Goal: Check status: Check status

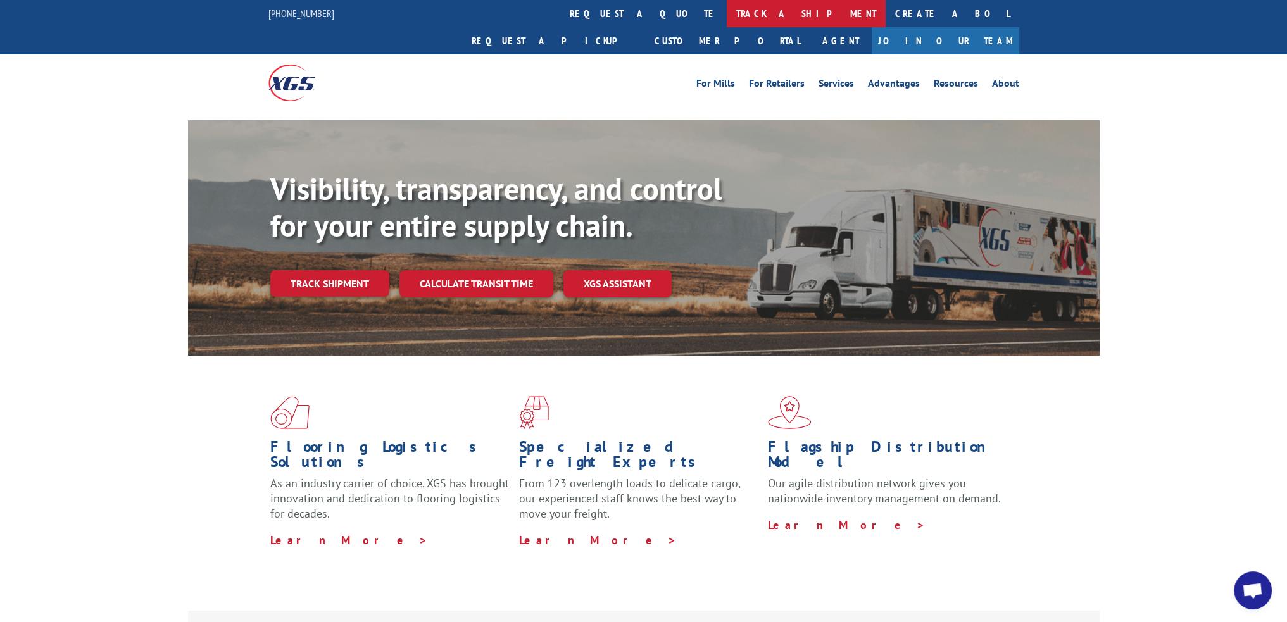
click at [726, 13] on link "track a shipment" at bounding box center [805, 13] width 159 height 27
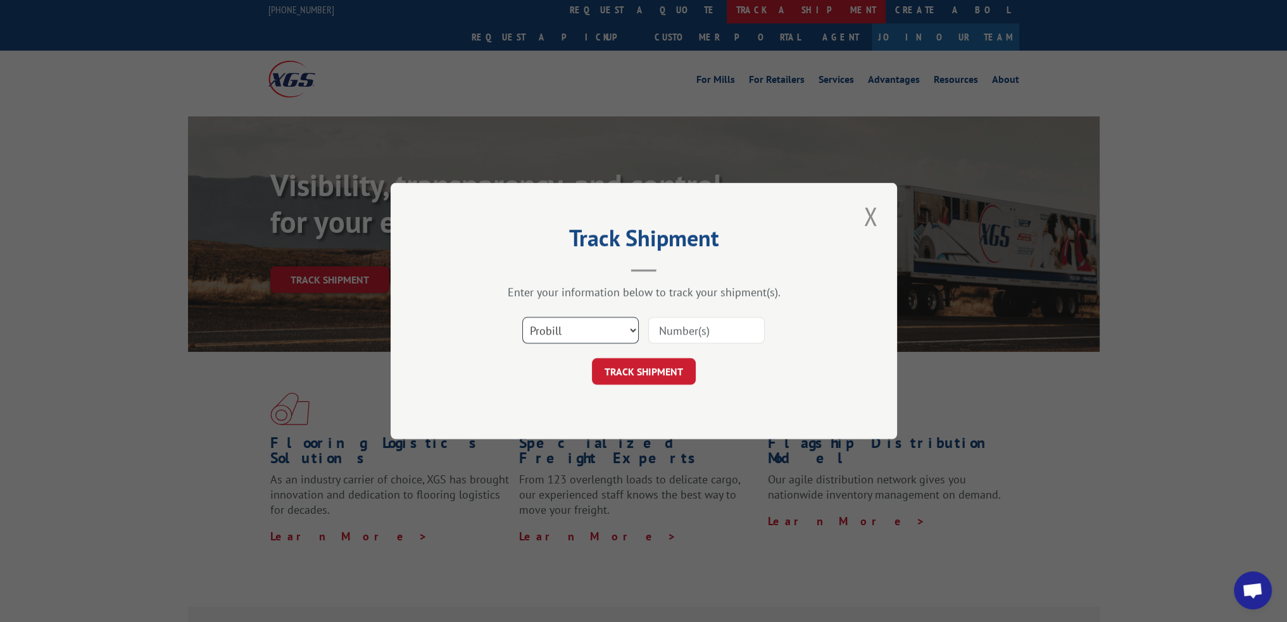
scroll to position [5, 0]
click at [535, 333] on select "Select category... Probill BOL PO" at bounding box center [580, 330] width 116 height 27
select select "bol"
click at [522, 317] on select "Select category... Probill BOL PO" at bounding box center [580, 330] width 116 height 27
click at [687, 323] on input at bounding box center [706, 330] width 116 height 27
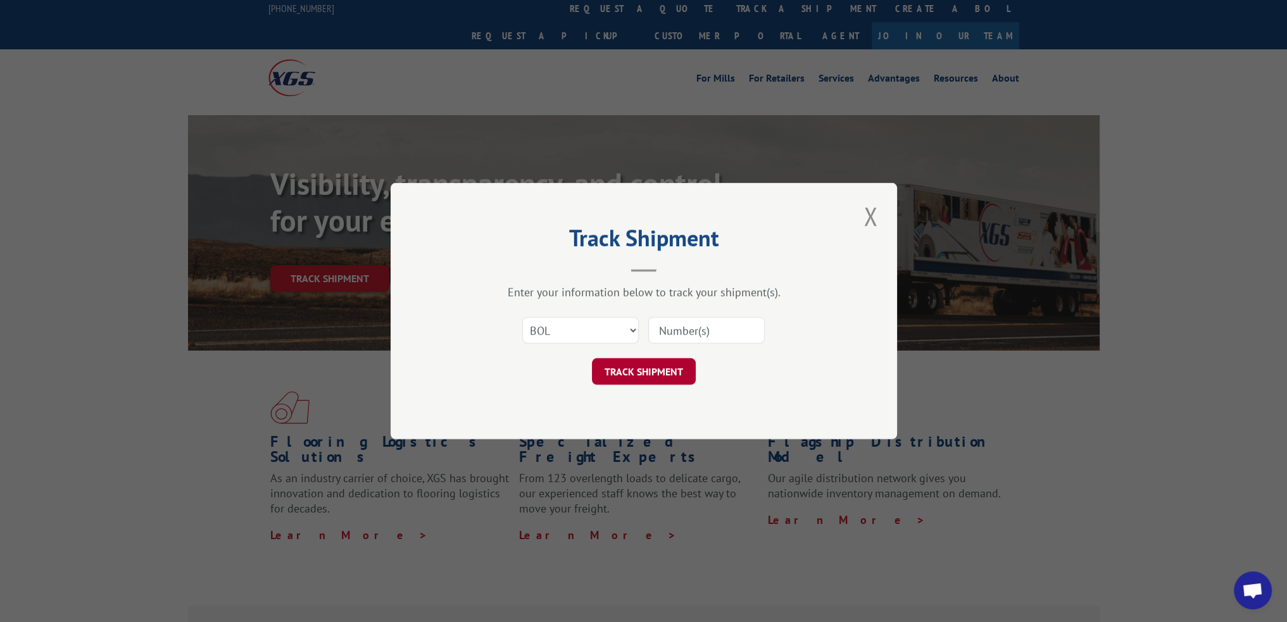
click at [661, 369] on button "TRACK SHIPMENT" at bounding box center [644, 371] width 104 height 27
click at [681, 334] on input at bounding box center [706, 330] width 116 height 27
paste input "53X5752"
type input "53X5752"
click at [645, 387] on div "Track Shipment Enter your information below to track your shipment(s). Select c…" at bounding box center [643, 311] width 506 height 256
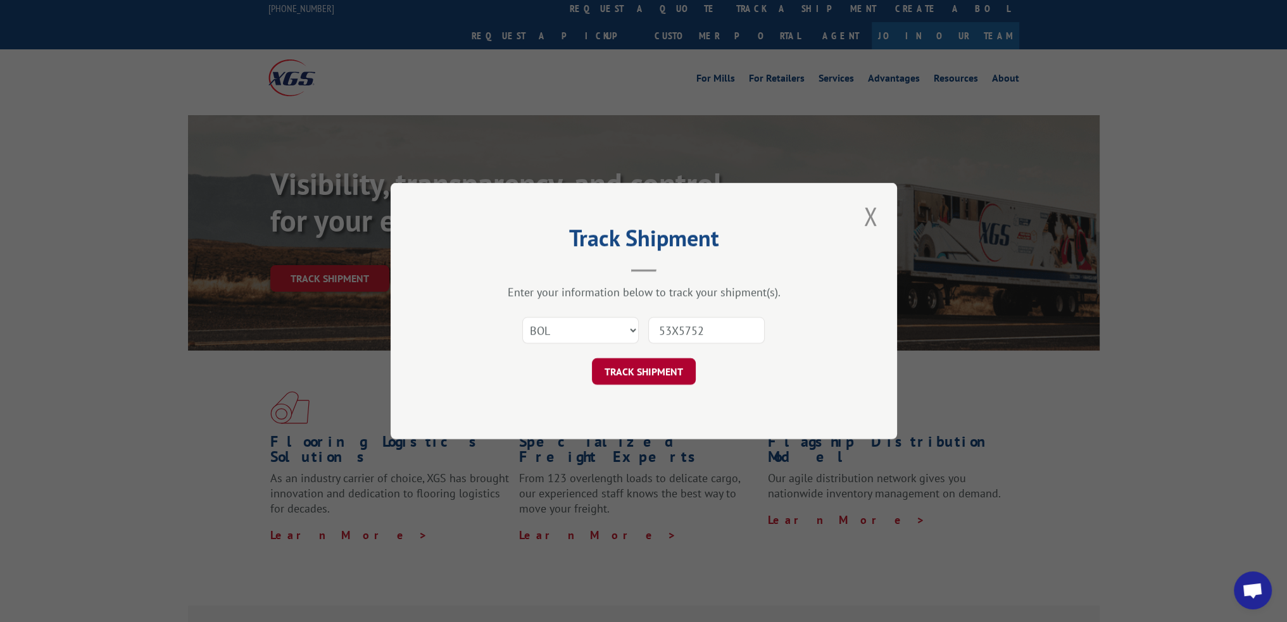
click at [649, 371] on button "TRACK SHIPMENT" at bounding box center [644, 371] width 104 height 27
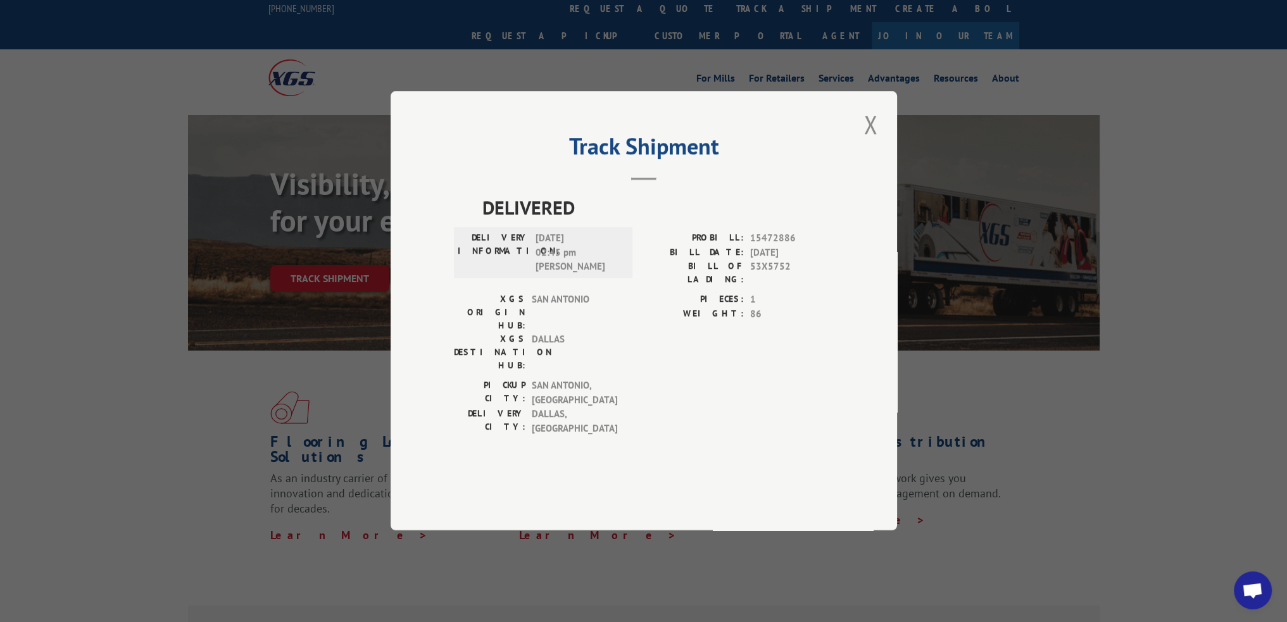
click at [770, 246] on span "15472886" at bounding box center [792, 239] width 84 height 15
copy span "15472886"
click at [870, 142] on button "Close modal" at bounding box center [870, 124] width 22 height 35
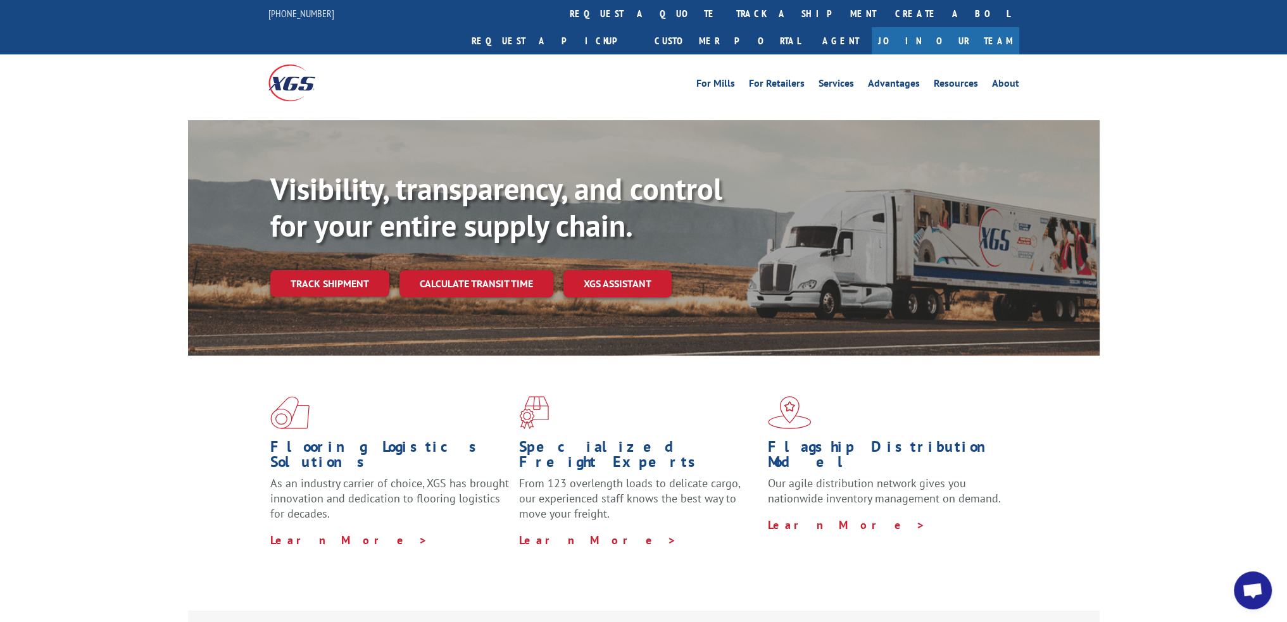
drag, startPoint x: 641, startPoint y: 16, endPoint x: 602, endPoint y: 131, distance: 121.1
click at [726, 16] on link "track a shipment" at bounding box center [805, 13] width 159 height 27
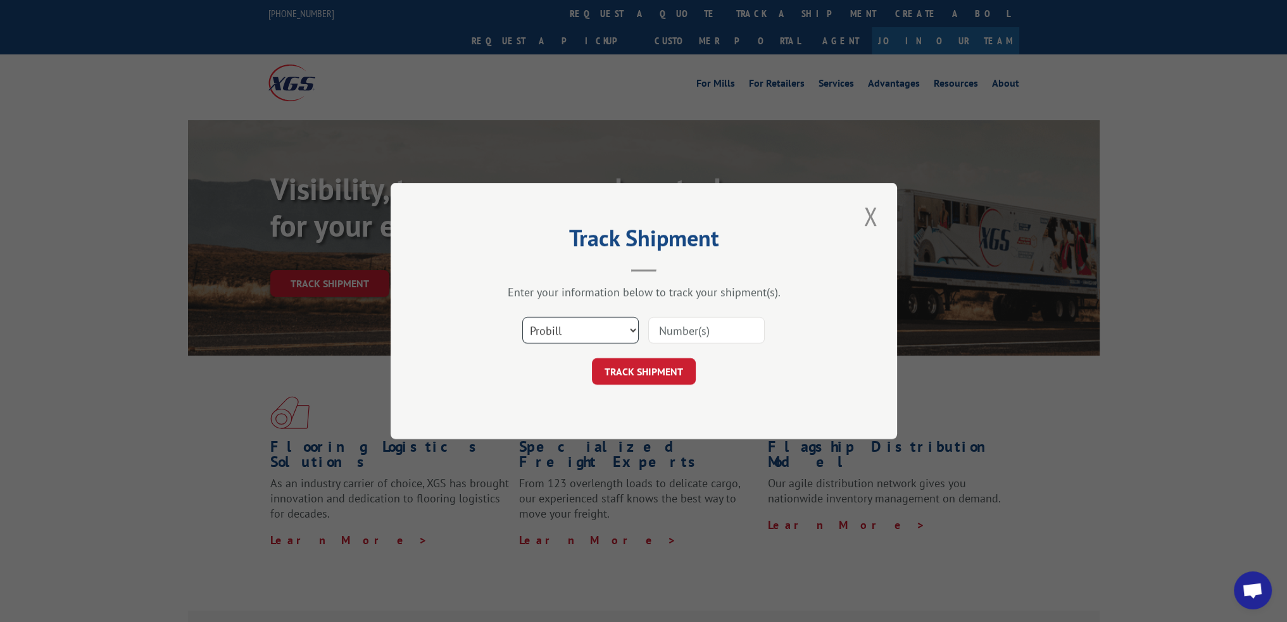
click at [562, 323] on select "Select category... Probill BOL PO" at bounding box center [580, 330] width 116 height 27
select select "bol"
click at [522, 317] on select "Select category... Probill BOL PO" at bounding box center [580, 330] width 116 height 27
click at [683, 327] on input at bounding box center [706, 330] width 116 height 27
paste input "55A1206"
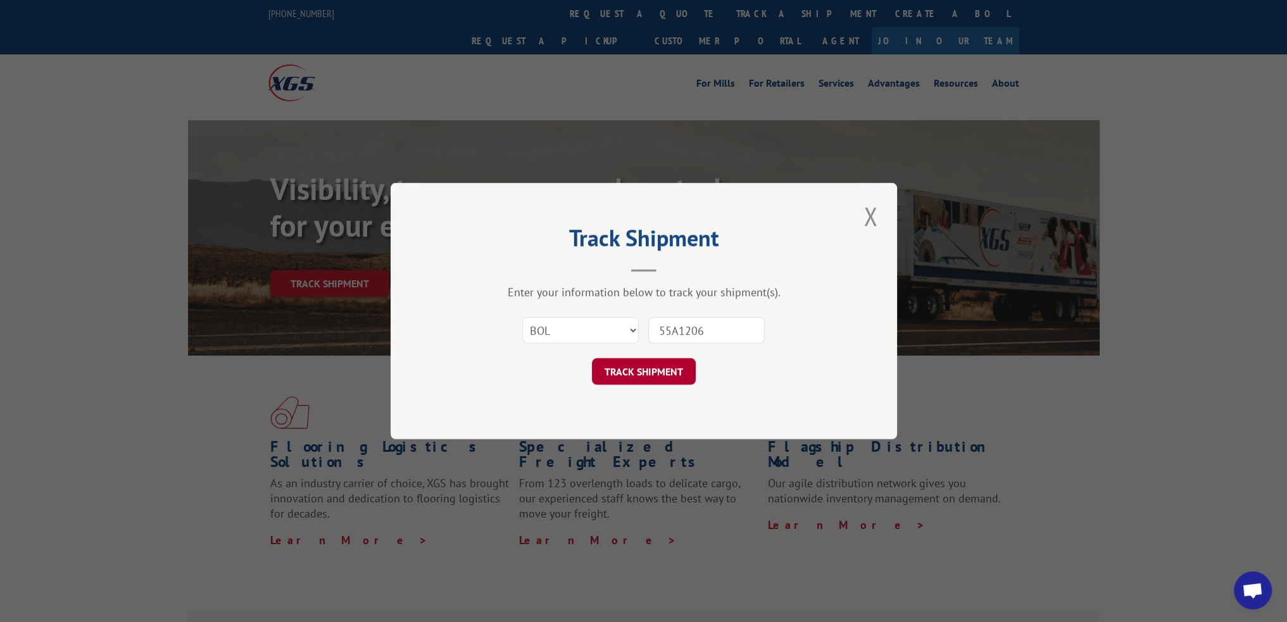
type input "55A1206"
click at [650, 376] on button "TRACK SHIPMENT" at bounding box center [644, 371] width 104 height 27
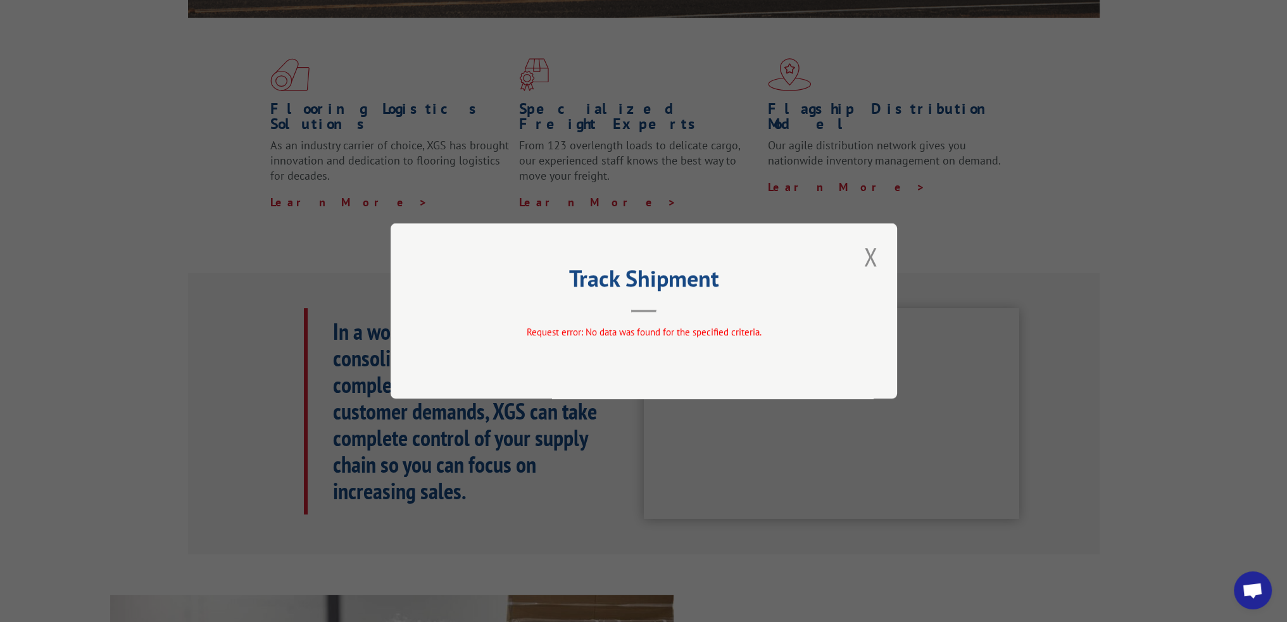
scroll to position [337, 0]
drag, startPoint x: 858, startPoint y: 261, endPoint x: 868, endPoint y: 255, distance: 11.6
click at [858, 261] on div "Track Shipment Request error: No data was found for the specified criteria." at bounding box center [643, 310] width 506 height 175
click at [871, 253] on button "Close modal" at bounding box center [870, 256] width 22 height 35
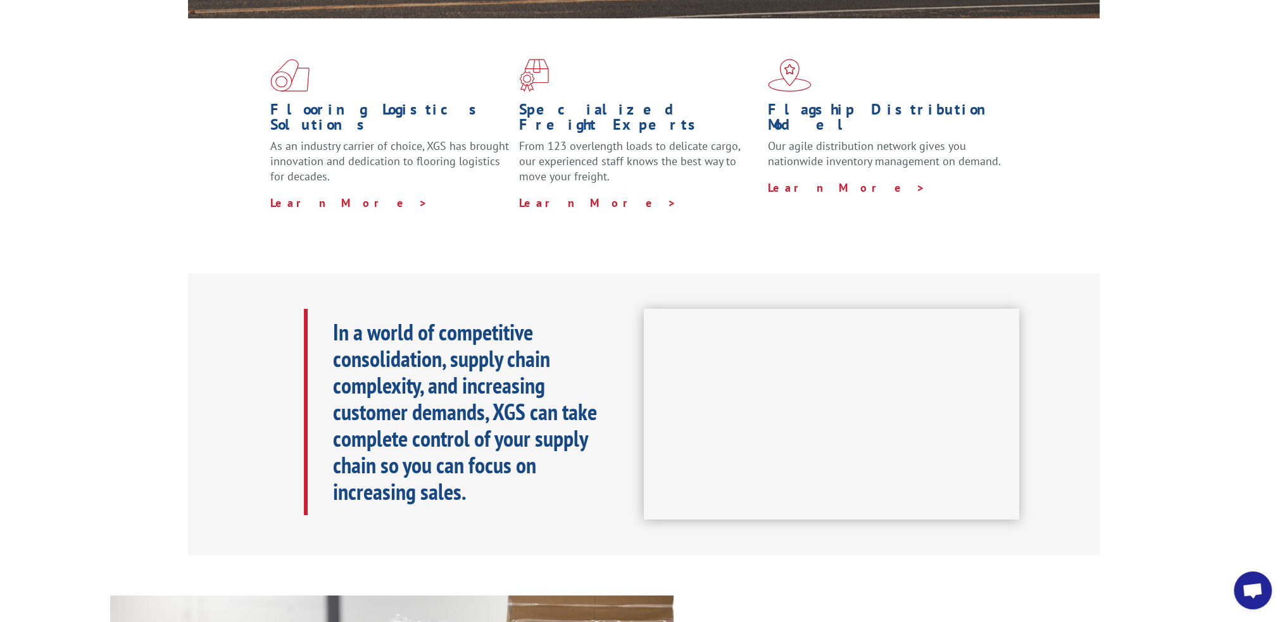
scroll to position [0, 0]
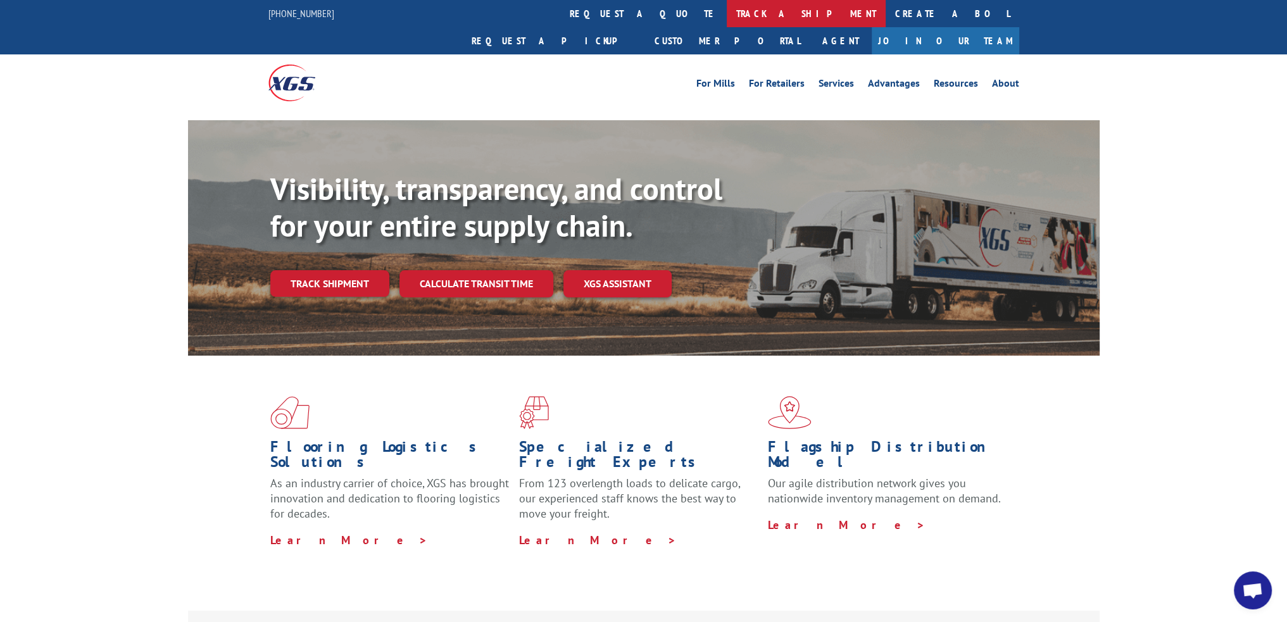
click at [726, 9] on link "track a shipment" at bounding box center [805, 13] width 159 height 27
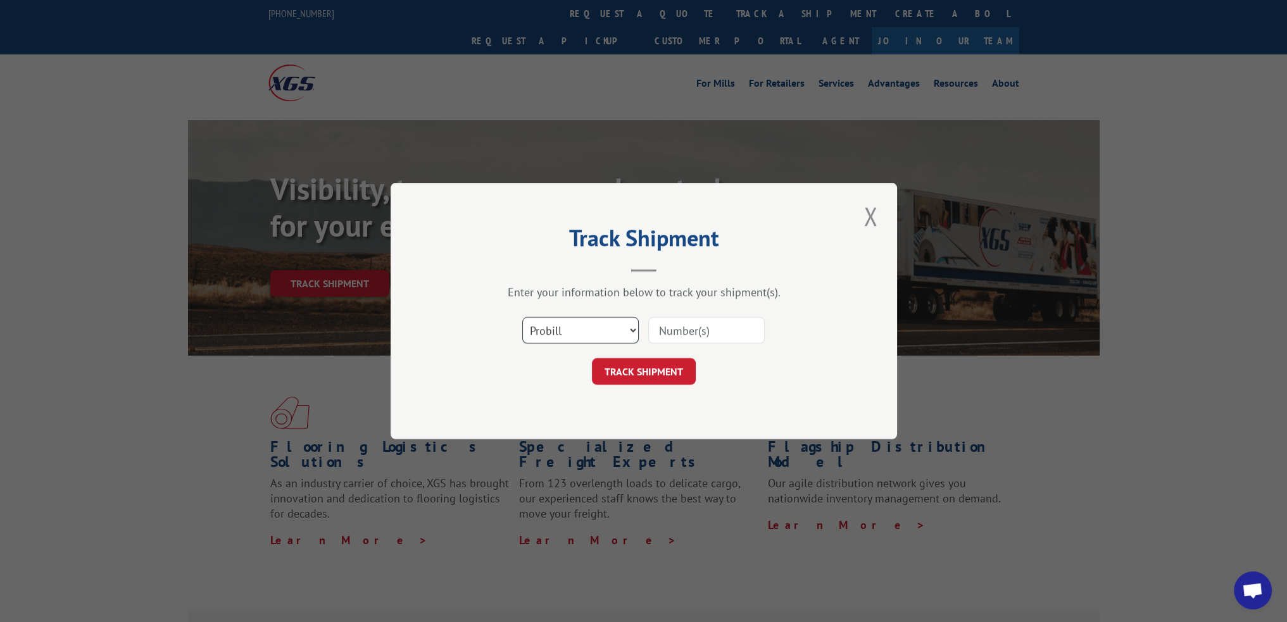
click at [554, 339] on select "Select category... Probill BOL PO" at bounding box center [580, 330] width 116 height 27
select select "bol"
click at [522, 317] on select "Select category... Probill BOL PO" at bounding box center [580, 330] width 116 height 27
click at [689, 328] on input at bounding box center [706, 330] width 116 height 27
paste input "55C8984"
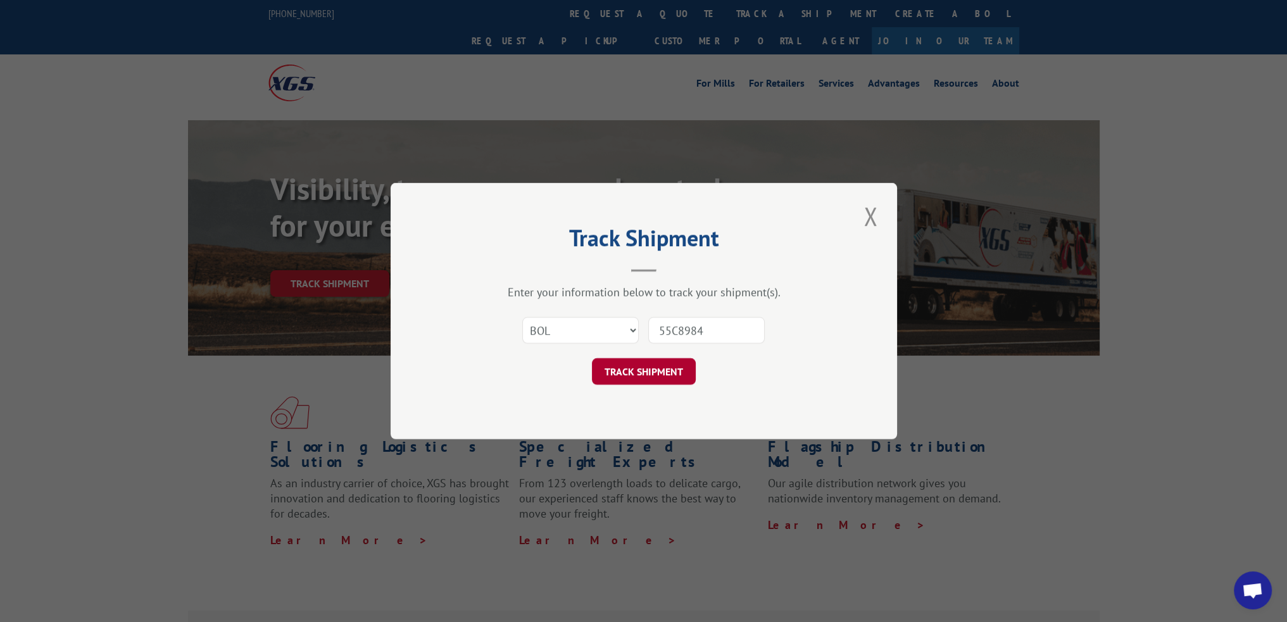
type input "55C8984"
click at [647, 382] on button "TRACK SHIPMENT" at bounding box center [644, 371] width 104 height 27
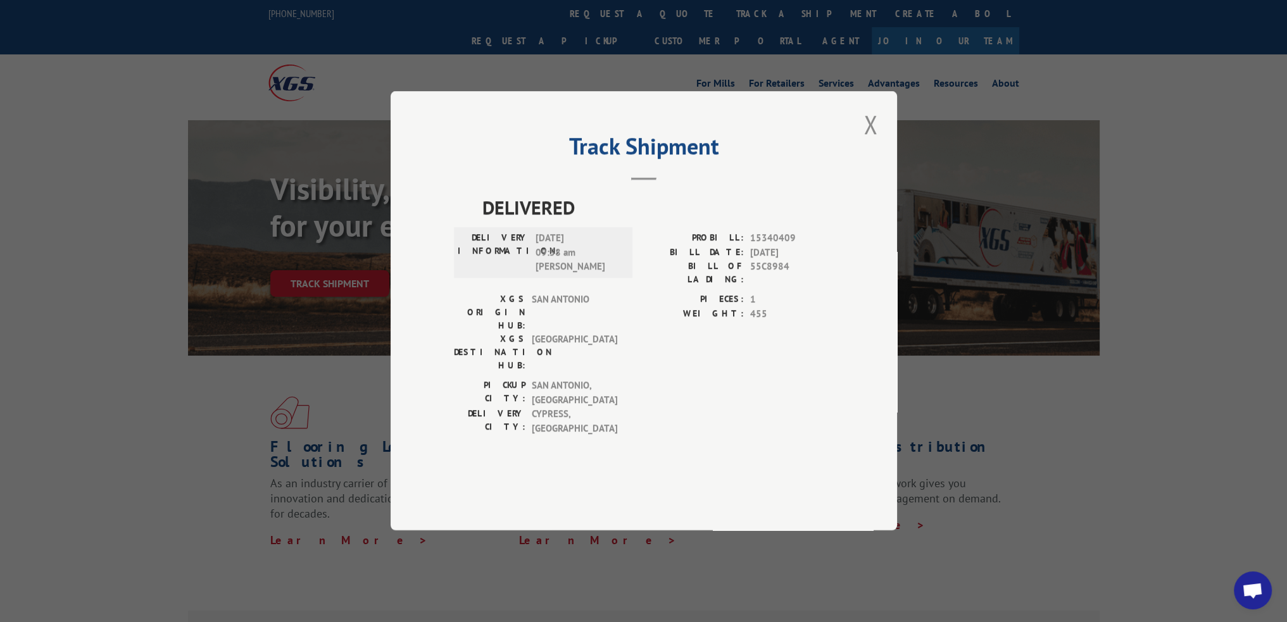
click at [770, 246] on span "15340409" at bounding box center [792, 239] width 84 height 15
copy span "15340409"
click at [863, 142] on button "Close modal" at bounding box center [870, 124] width 22 height 35
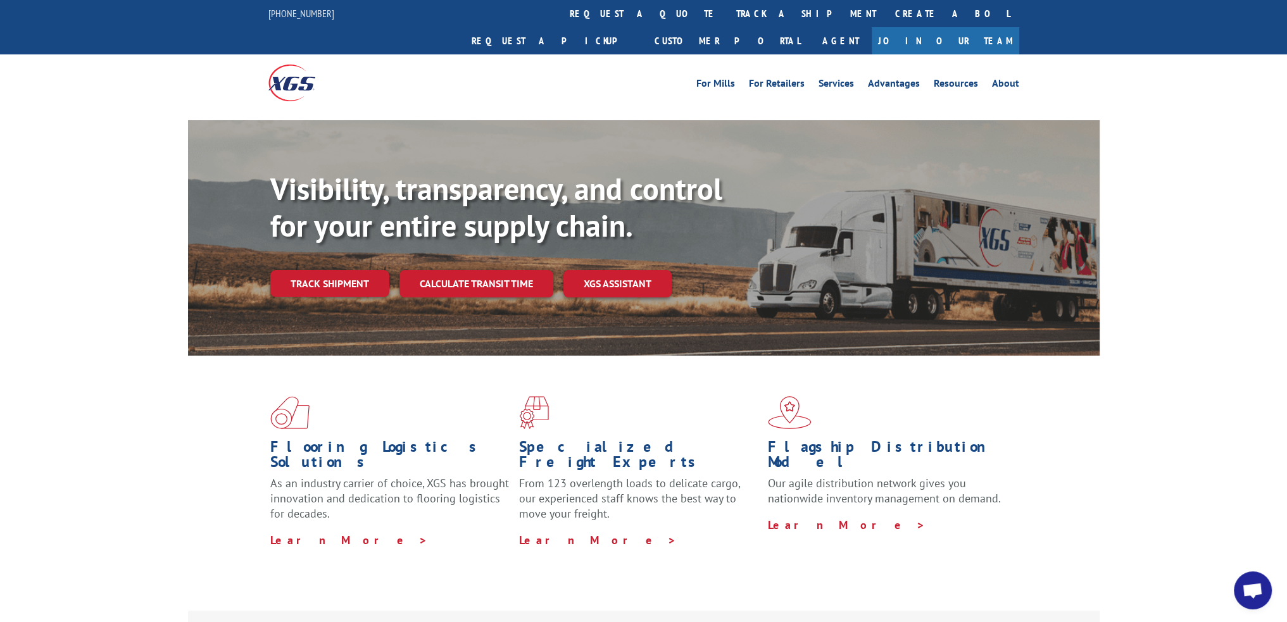
drag, startPoint x: 604, startPoint y: 16, endPoint x: 604, endPoint y: 53, distance: 36.1
click at [726, 16] on link "track a shipment" at bounding box center [805, 13] width 159 height 27
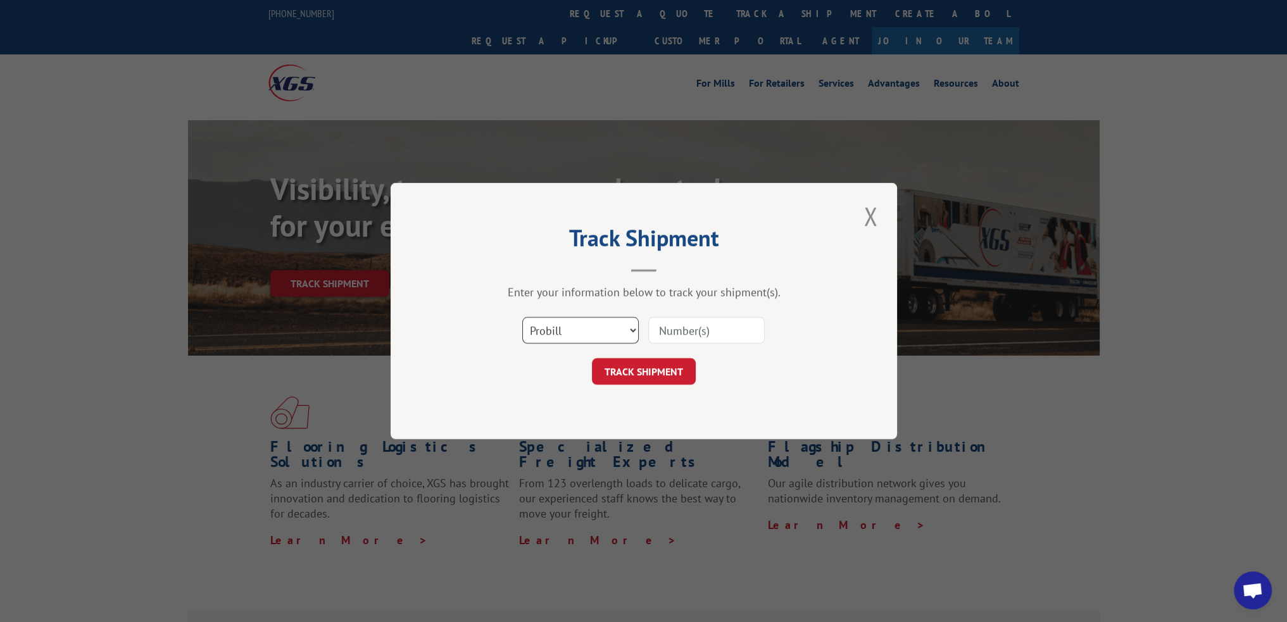
drag, startPoint x: 554, startPoint y: 333, endPoint x: 554, endPoint y: 341, distance: 7.6
click at [554, 333] on select "Select category... Probill BOL PO" at bounding box center [580, 330] width 116 height 27
select select "bol"
click at [522, 317] on select "Select category... Probill BOL PO" at bounding box center [580, 330] width 116 height 27
click at [701, 313] on div "Select category... Probill BOL PO" at bounding box center [644, 330] width 380 height 42
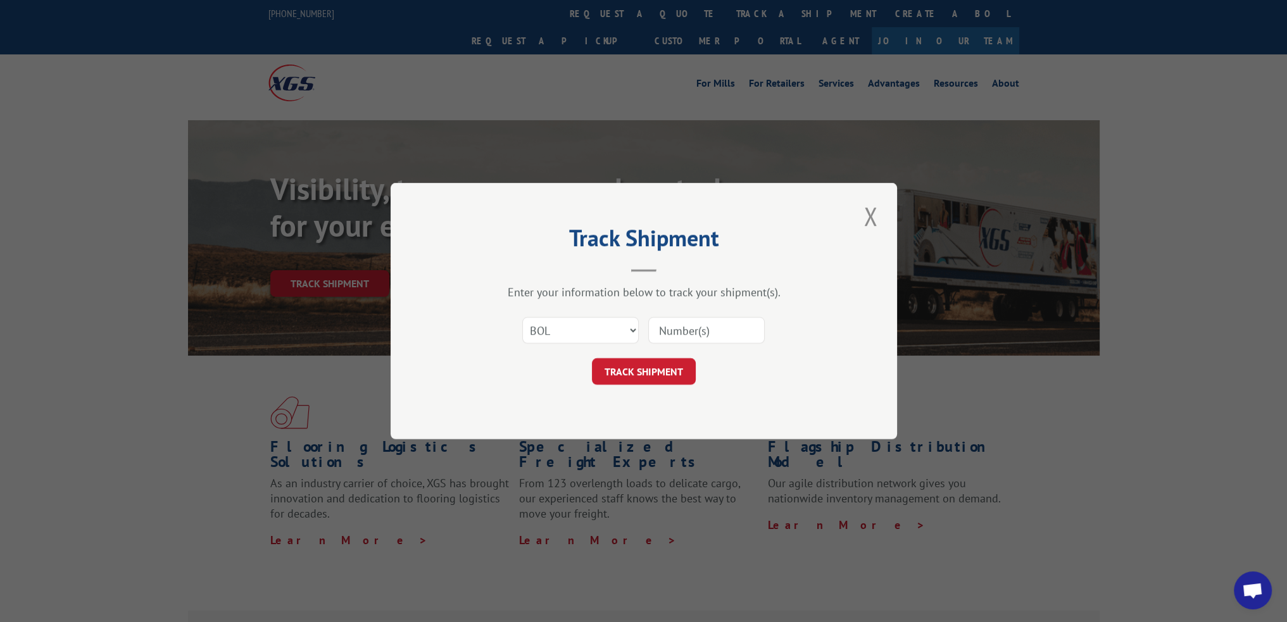
click at [694, 336] on input at bounding box center [706, 330] width 116 height 27
paste input "55H3205"
type input "55H3205"
click at [666, 371] on button "TRACK SHIPMENT" at bounding box center [644, 371] width 104 height 27
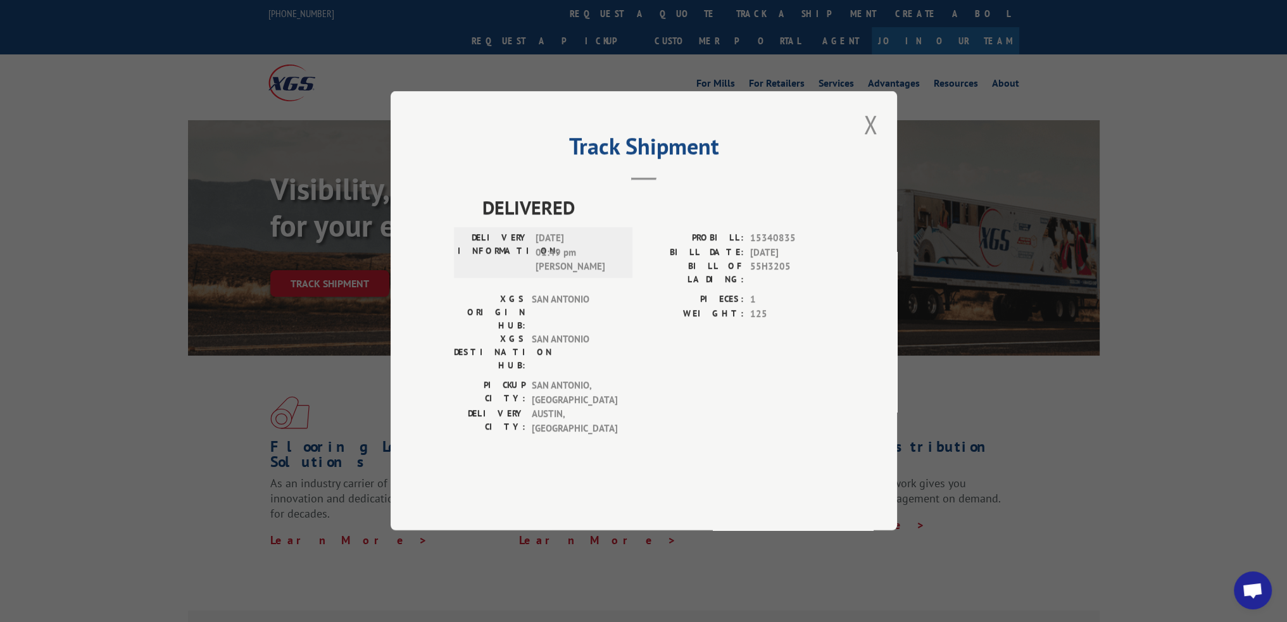
click at [780, 246] on span "15340835" at bounding box center [792, 239] width 84 height 15
copy span "15340835"
click at [870, 142] on button "Close modal" at bounding box center [870, 124] width 22 height 35
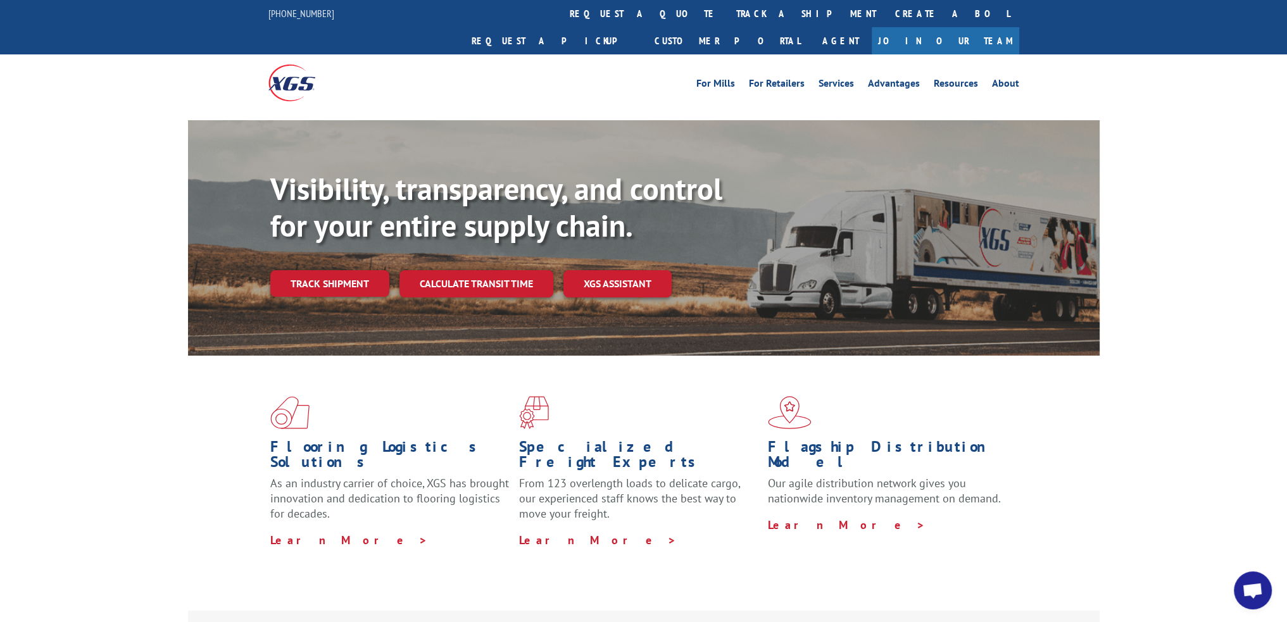
click at [726, 22] on link "track a shipment" at bounding box center [805, 13] width 159 height 27
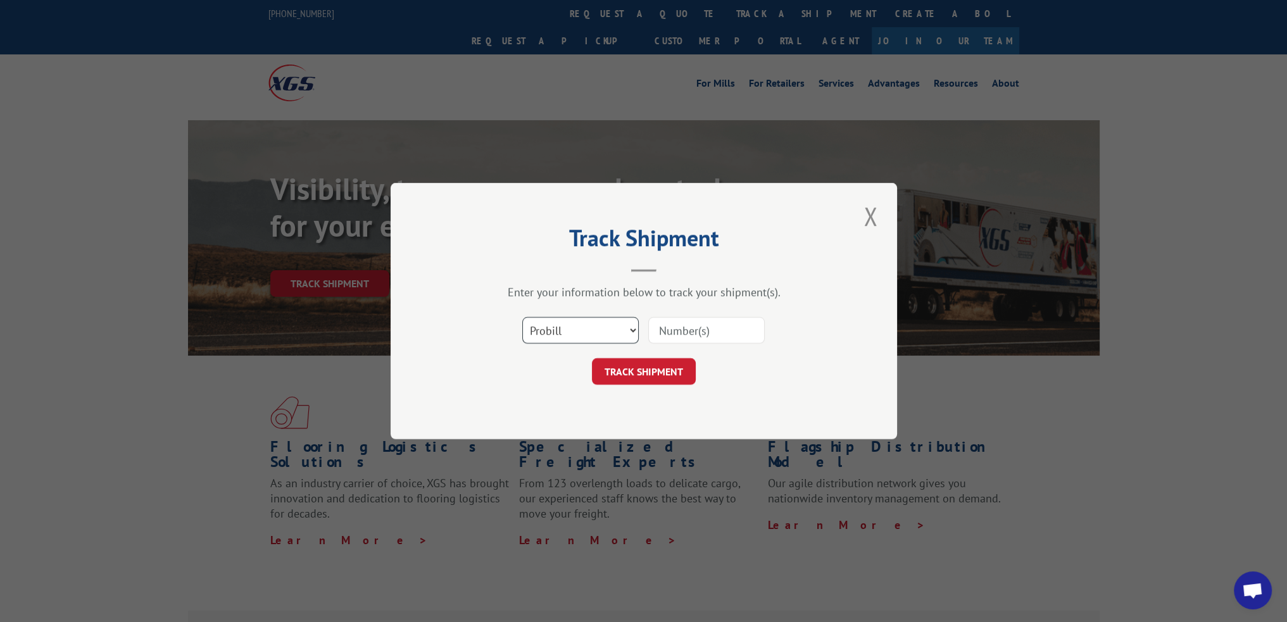
click at [587, 335] on select "Select category... Probill BOL PO" at bounding box center [580, 330] width 116 height 27
select select "bol"
click at [522, 317] on select "Select category... Probill BOL PO" at bounding box center [580, 330] width 116 height 27
drag, startPoint x: 690, startPoint y: 332, endPoint x: 670, endPoint y: 359, distance: 33.9
click at [690, 332] on input at bounding box center [706, 330] width 116 height 27
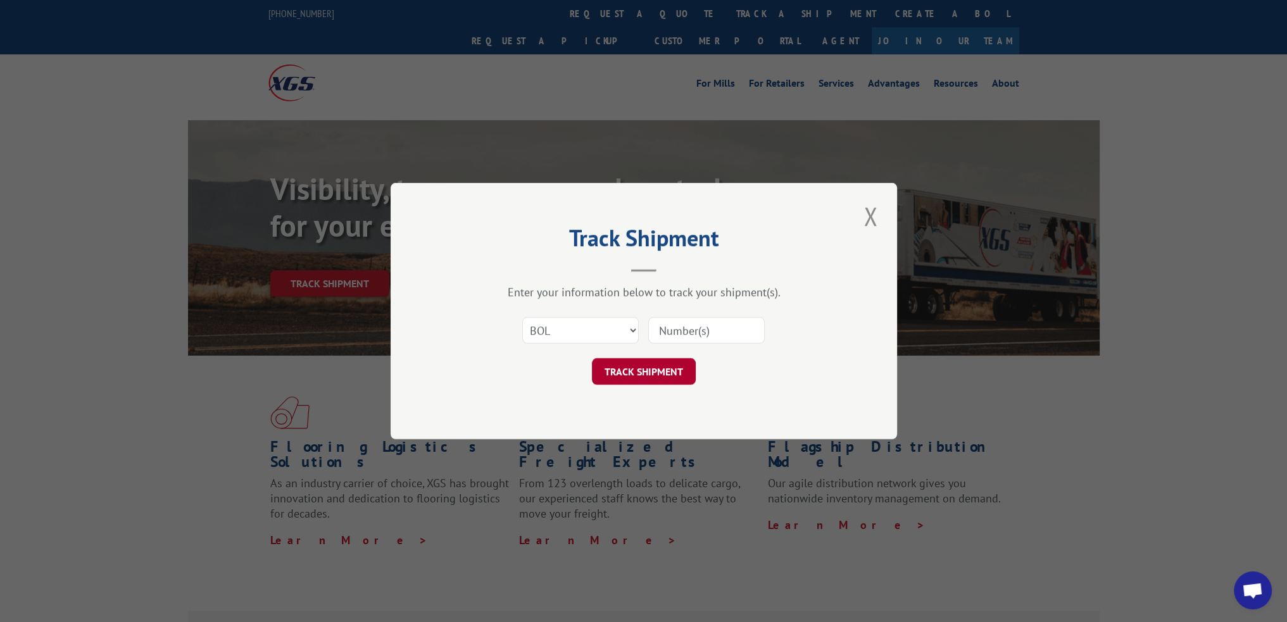
paste input "55N1142"
type input "55N1142"
click at [661, 365] on button "TRACK SHIPMENT" at bounding box center [644, 371] width 104 height 27
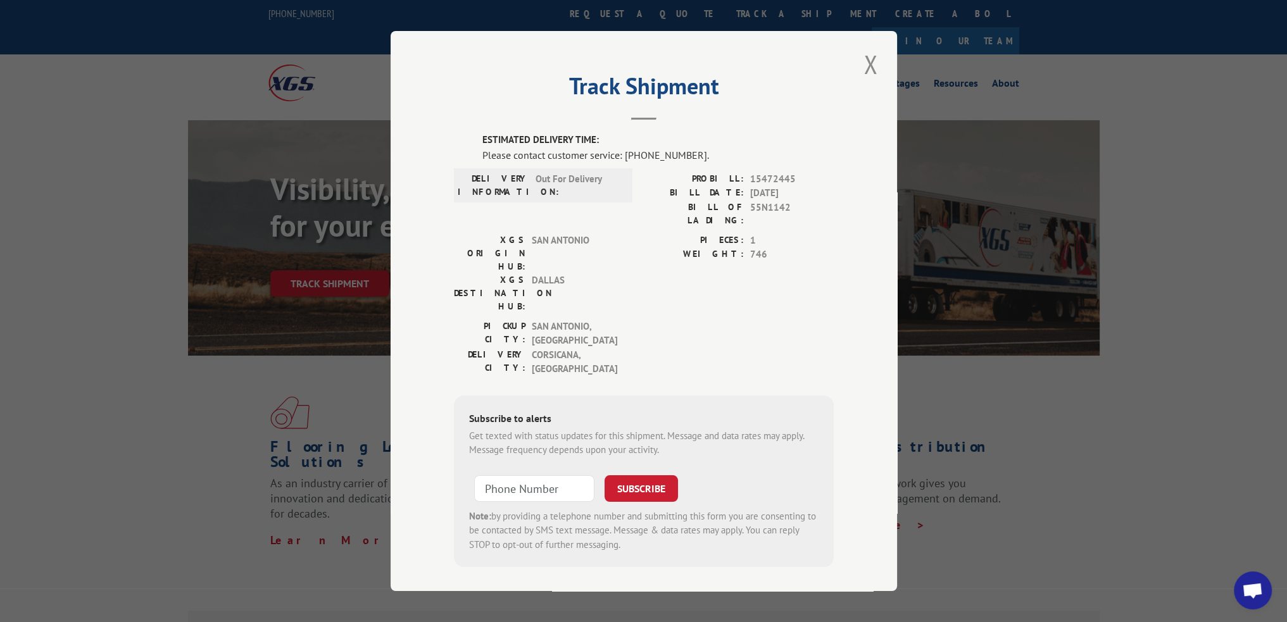
click at [764, 182] on span "15472445" at bounding box center [792, 179] width 84 height 15
copy span "15472445"
drag, startPoint x: 851, startPoint y: 84, endPoint x: 864, endPoint y: 72, distance: 18.0
click at [851, 84] on div "Track Shipment ESTIMATED DELIVERY TIME: Please contact customer service: [PHONE…" at bounding box center [643, 311] width 506 height 560
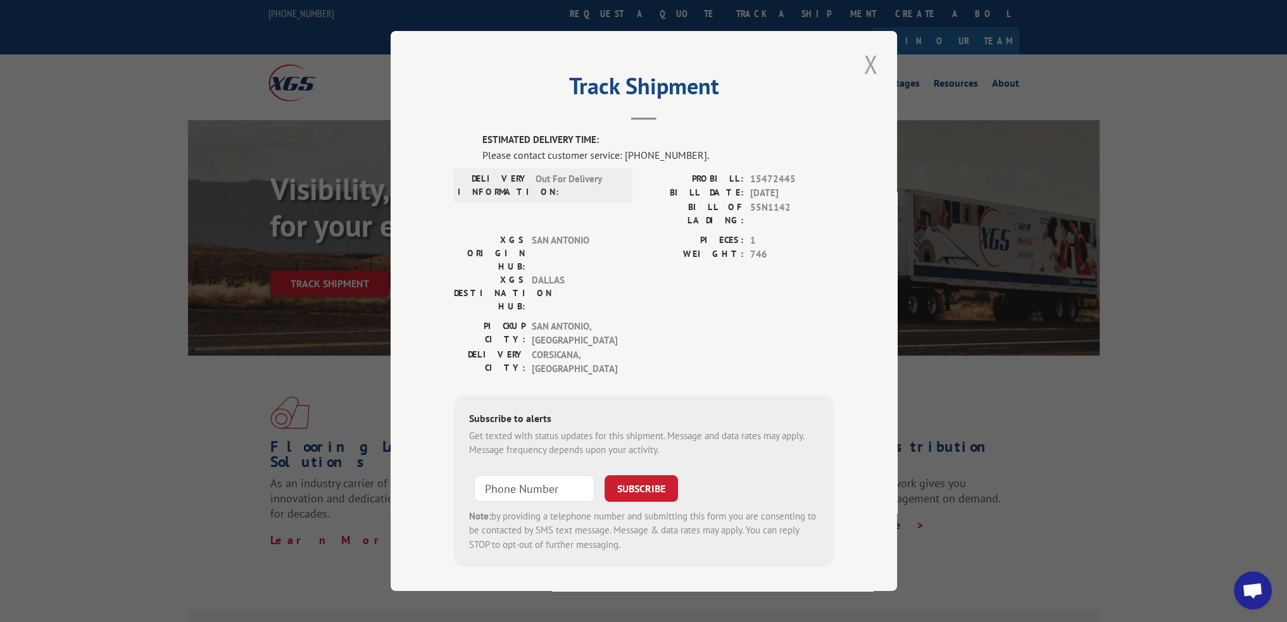
click at [868, 69] on button "Close modal" at bounding box center [870, 64] width 22 height 35
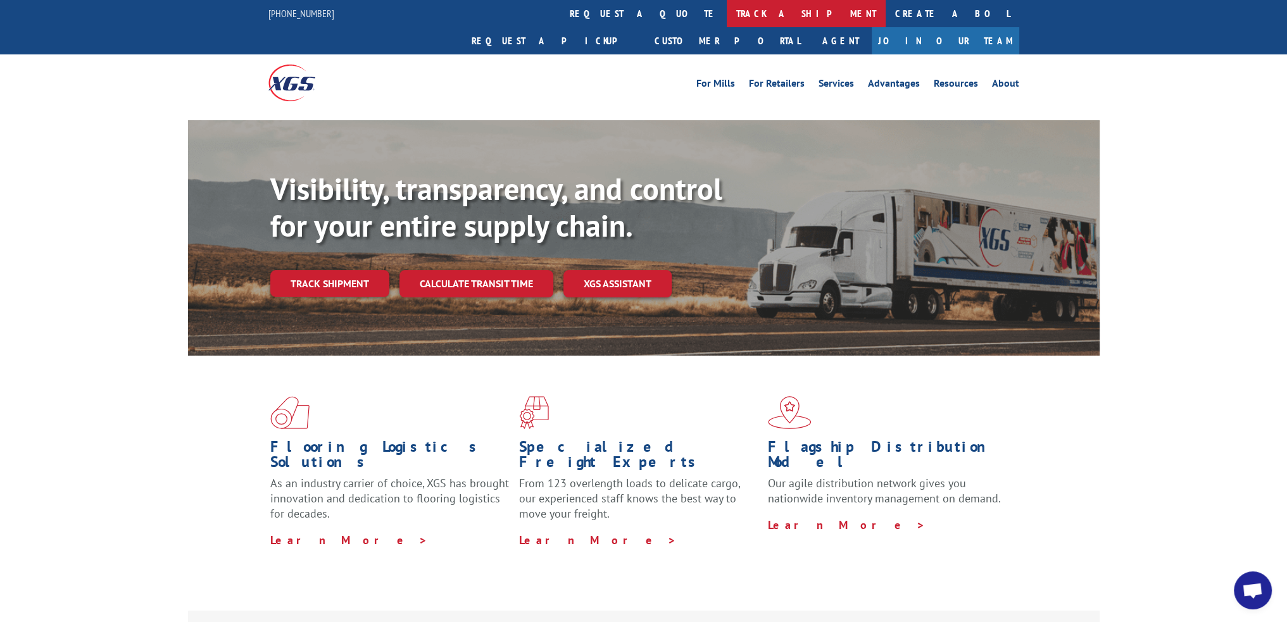
click at [726, 13] on link "track a shipment" at bounding box center [805, 13] width 159 height 27
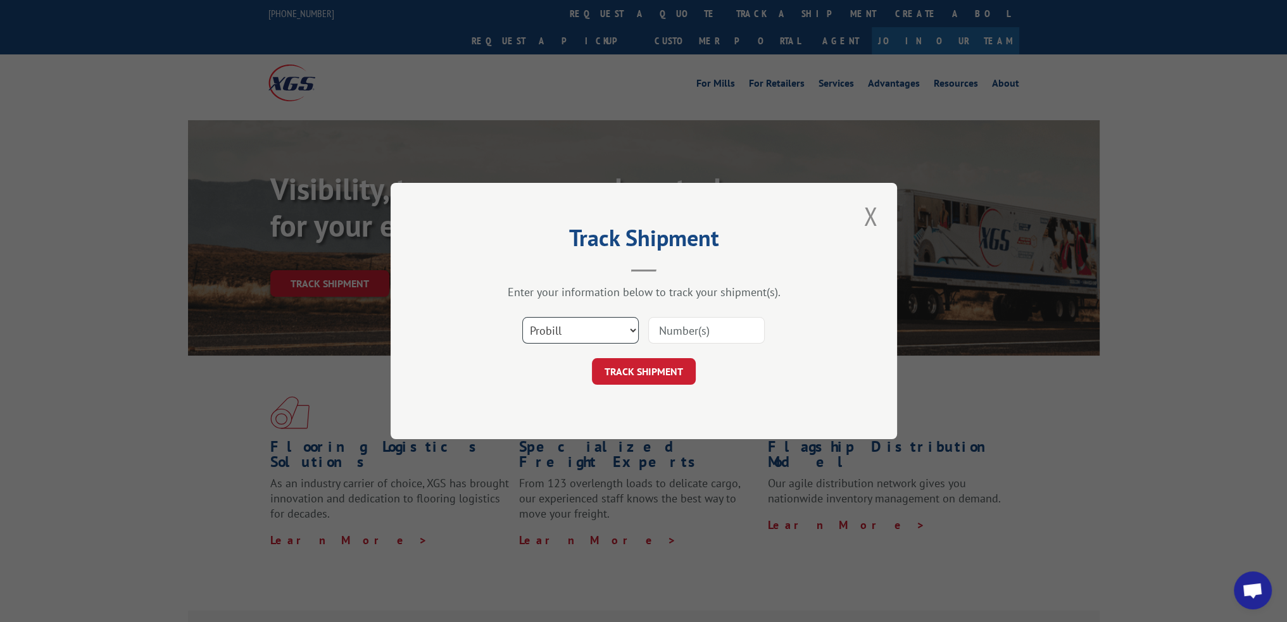
click at [577, 331] on select "Select category... Probill BOL PO" at bounding box center [580, 330] width 116 height 27
click at [522, 317] on select "Select category... Probill BOL PO" at bounding box center [580, 330] width 116 height 27
click at [577, 337] on select "Select category... Probill BOL PO" at bounding box center [580, 330] width 116 height 27
select select "bol"
click at [522, 317] on select "Select category... Probill BOL PO" at bounding box center [580, 330] width 116 height 27
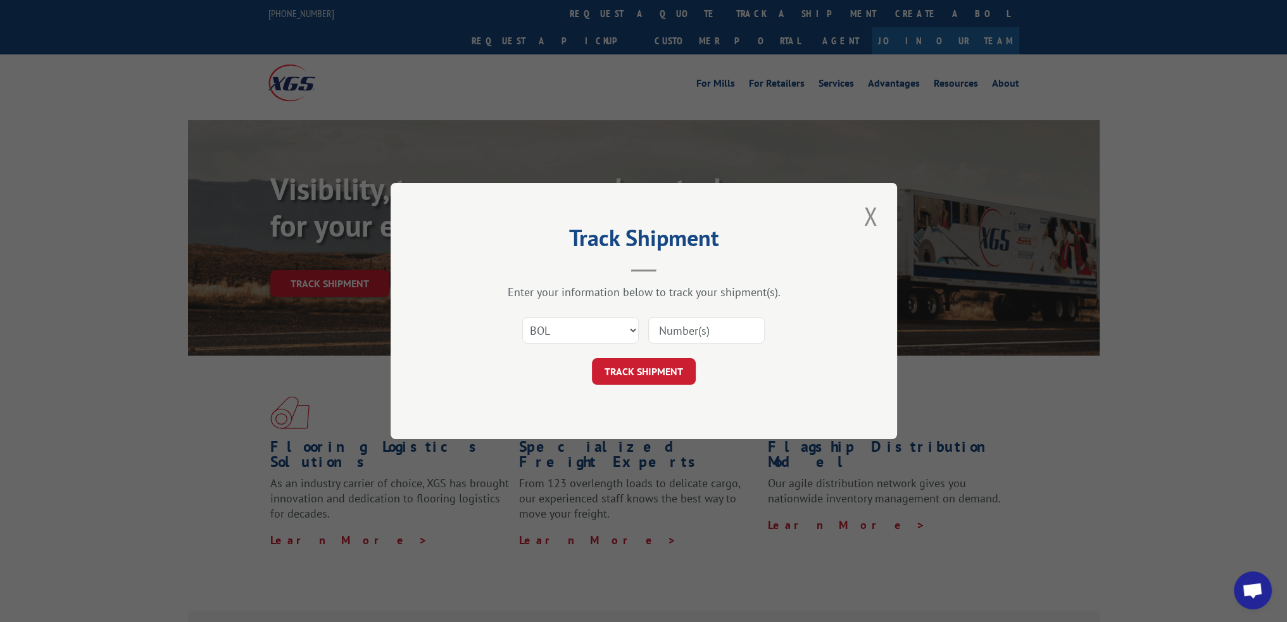
drag, startPoint x: 676, startPoint y: 328, endPoint x: 671, endPoint y: 342, distance: 14.6
click at [676, 328] on input at bounding box center [706, 330] width 116 height 27
paste input "55P3407"
type input "55P3407"
click at [651, 386] on div "Track Shipment Enter your information below to track your shipment(s). Select c…" at bounding box center [643, 311] width 506 height 256
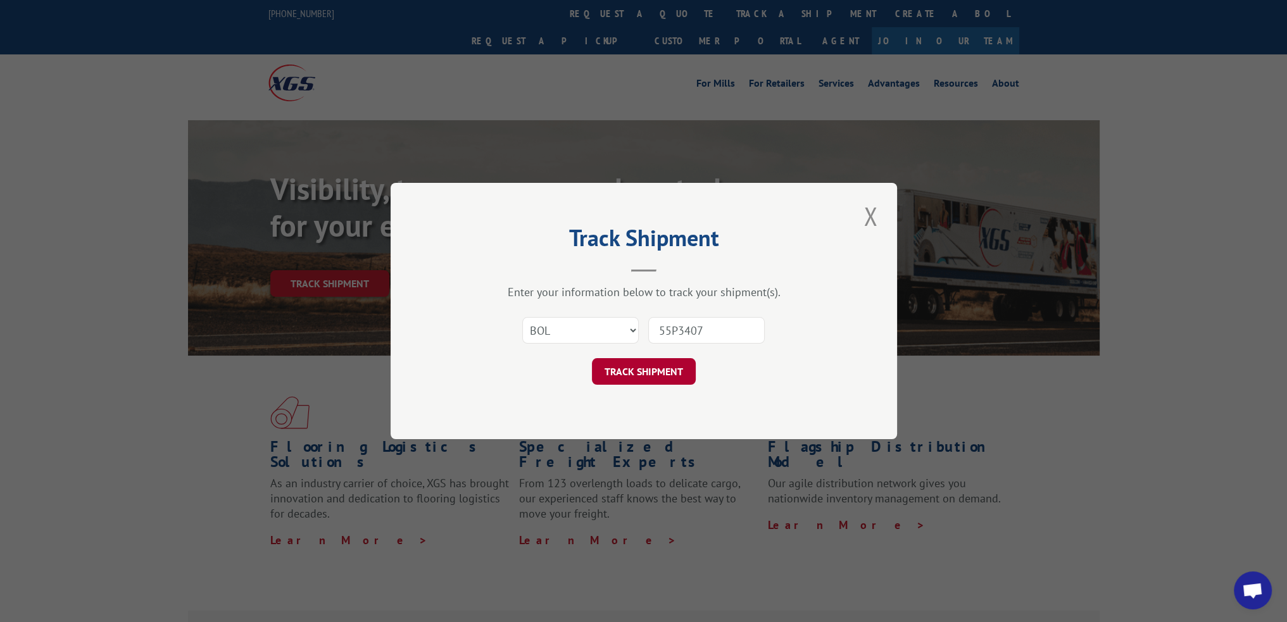
click at [661, 369] on button "TRACK SHIPMENT" at bounding box center [644, 371] width 104 height 27
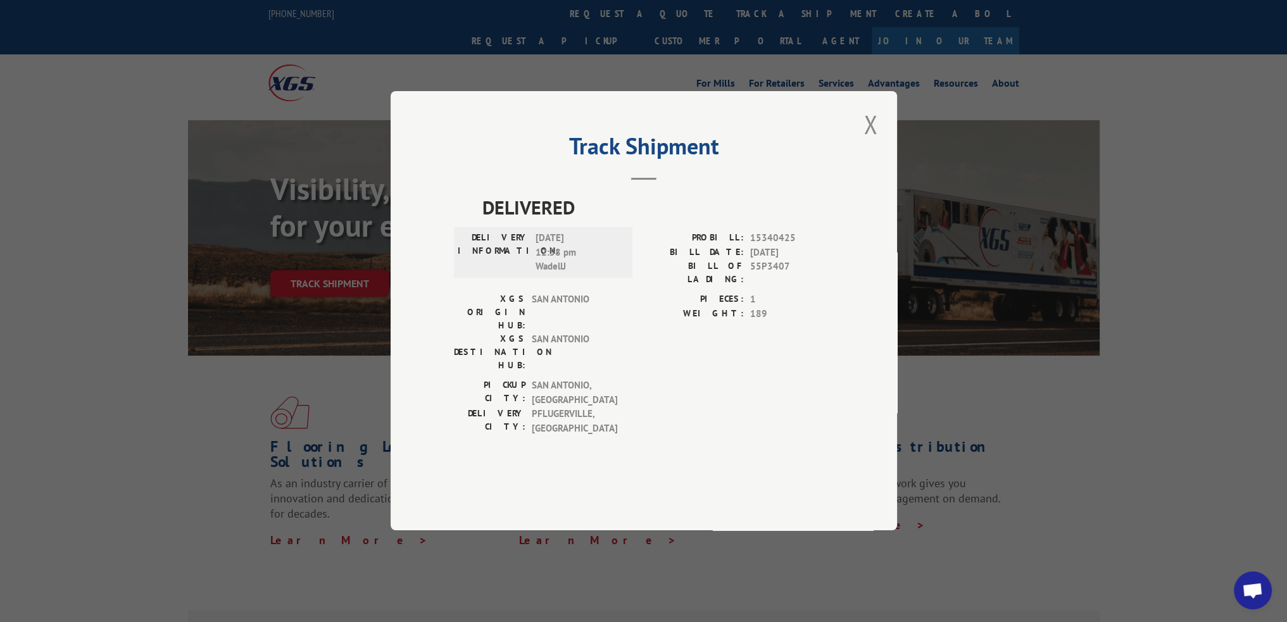
click at [768, 246] on span "15340425" at bounding box center [792, 239] width 84 height 15
copy span "15340425"
click at [878, 142] on button "Close modal" at bounding box center [870, 124] width 22 height 35
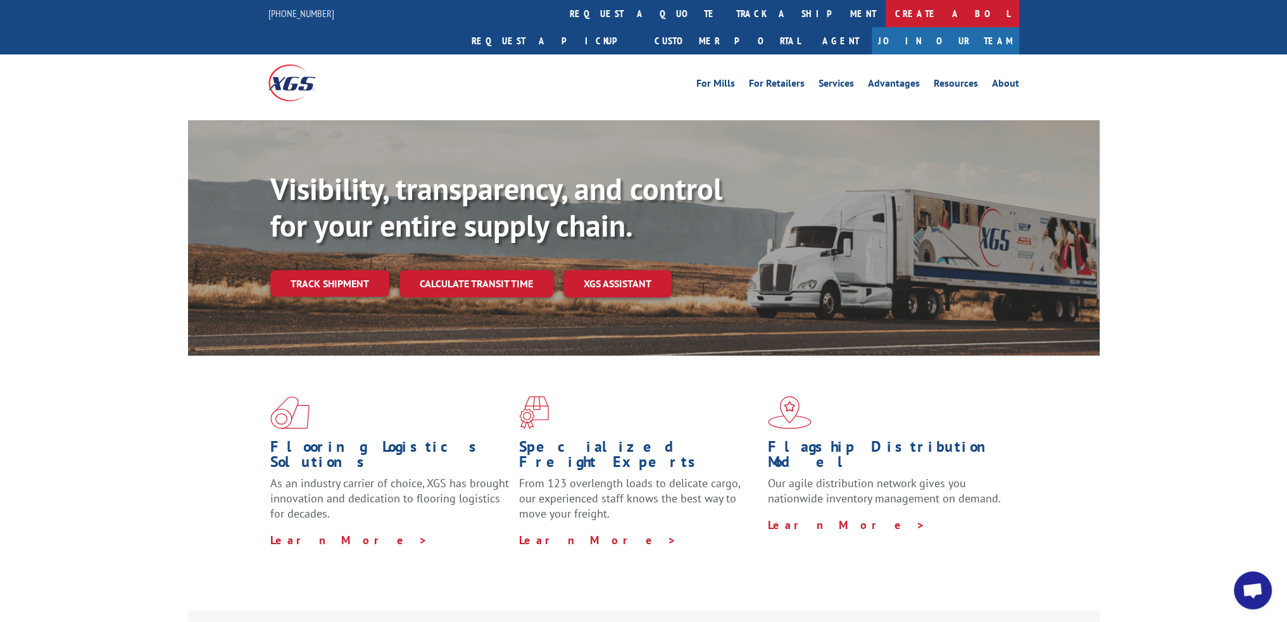
click at [885, 4] on link "Create a BOL" at bounding box center [952, 13] width 134 height 27
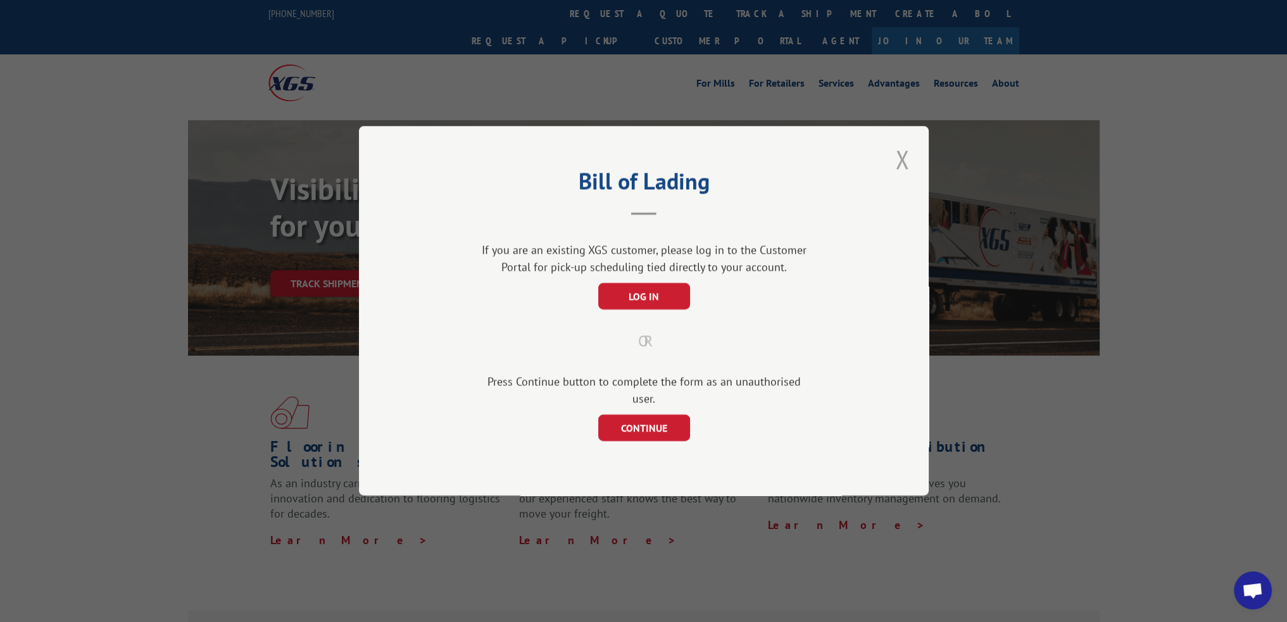
click at [893, 174] on button "Close modal" at bounding box center [902, 159] width 22 height 35
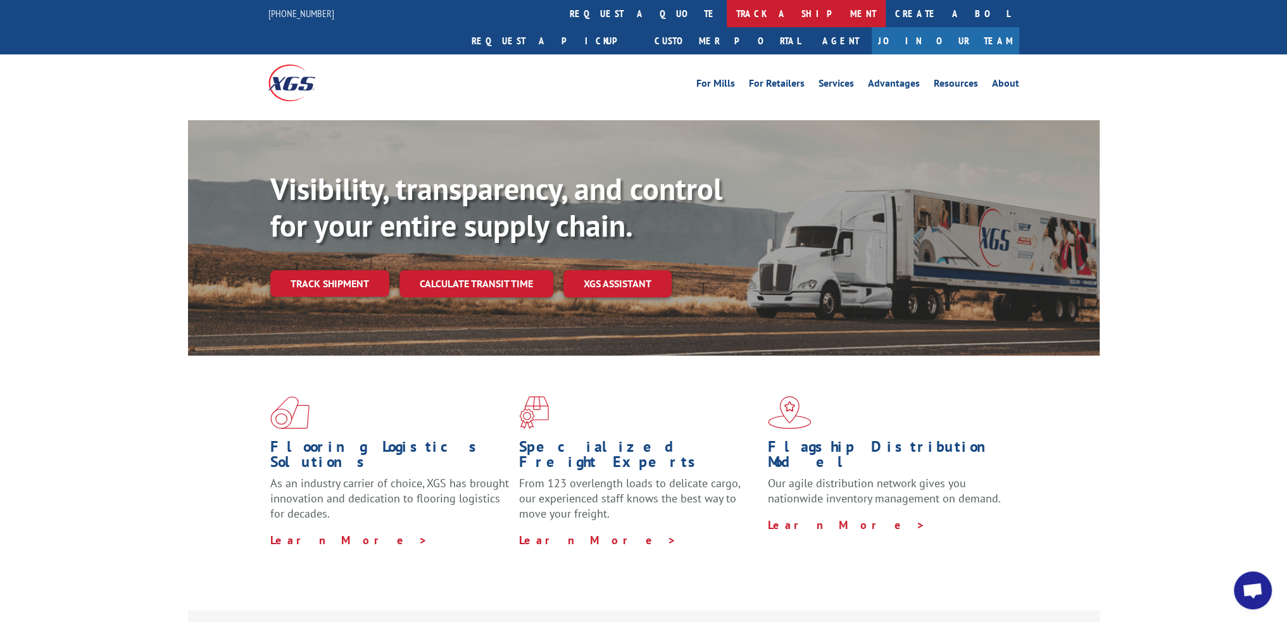
click at [726, 17] on link "track a shipment" at bounding box center [805, 13] width 159 height 27
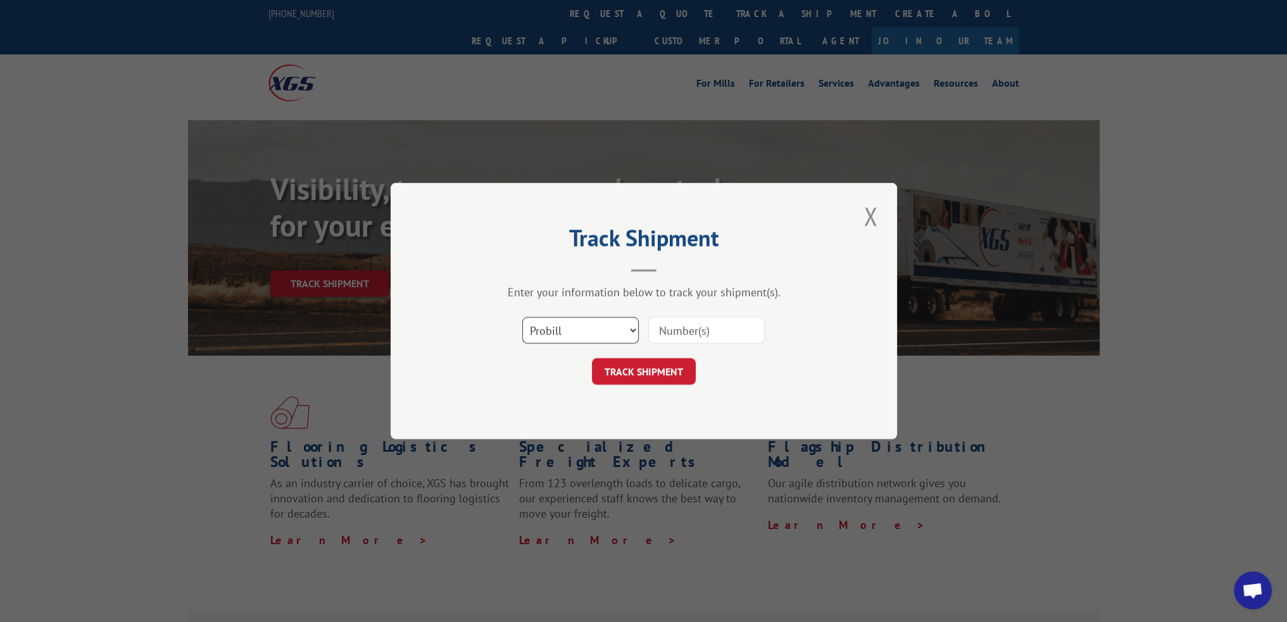
drag, startPoint x: 588, startPoint y: 324, endPoint x: 583, endPoint y: 340, distance: 17.0
click at [588, 324] on select "Select category... Probill BOL PO" at bounding box center [580, 330] width 116 height 27
select select "bol"
click at [522, 317] on select "Select category... Probill BOL PO" at bounding box center [580, 330] width 116 height 27
click at [671, 318] on input at bounding box center [706, 330] width 116 height 27
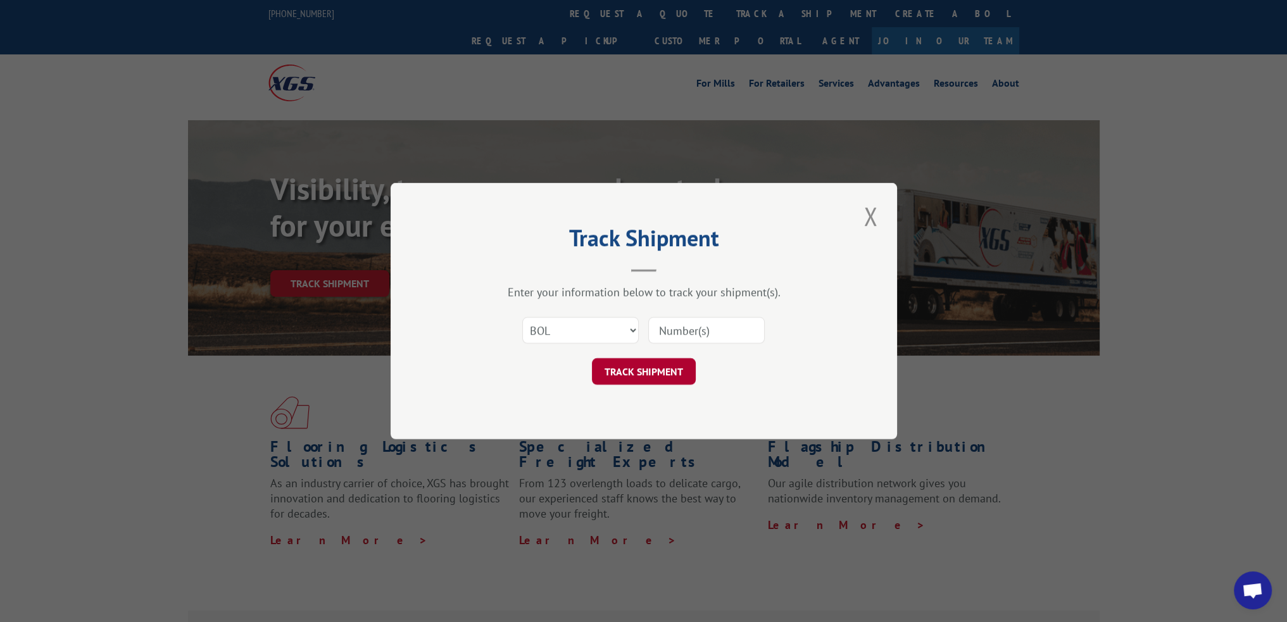
paste input "55P3455"
type input "55P3455"
click at [649, 375] on button "TRACK SHIPMENT" at bounding box center [644, 371] width 104 height 27
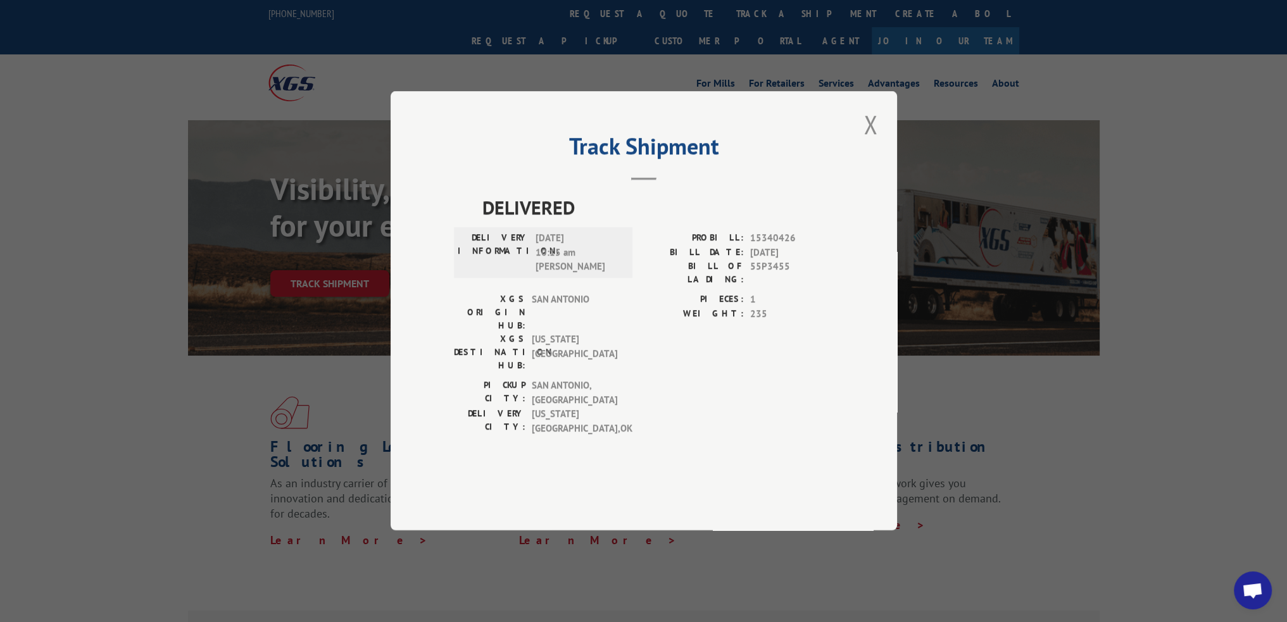
click at [768, 246] on span "15340426" at bounding box center [792, 239] width 84 height 15
copy span "15340426"
click at [877, 142] on button "Close modal" at bounding box center [870, 124] width 22 height 35
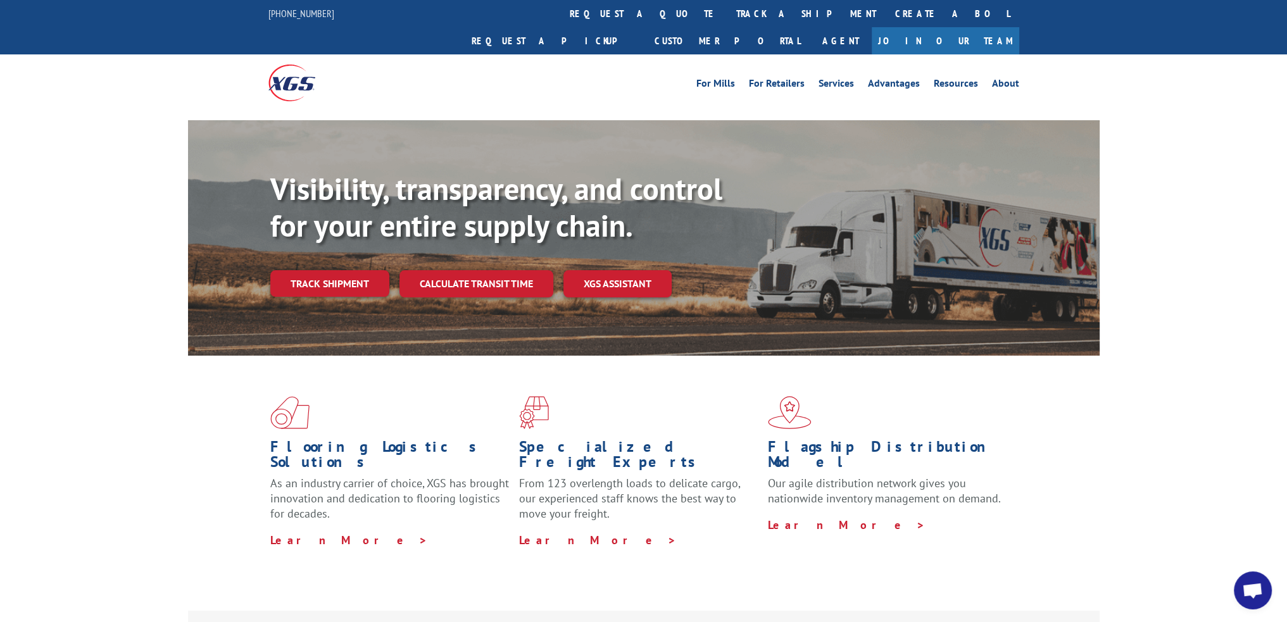
drag, startPoint x: 624, startPoint y: 13, endPoint x: 615, endPoint y: 83, distance: 70.2
click at [726, 13] on link "track a shipment" at bounding box center [805, 13] width 159 height 27
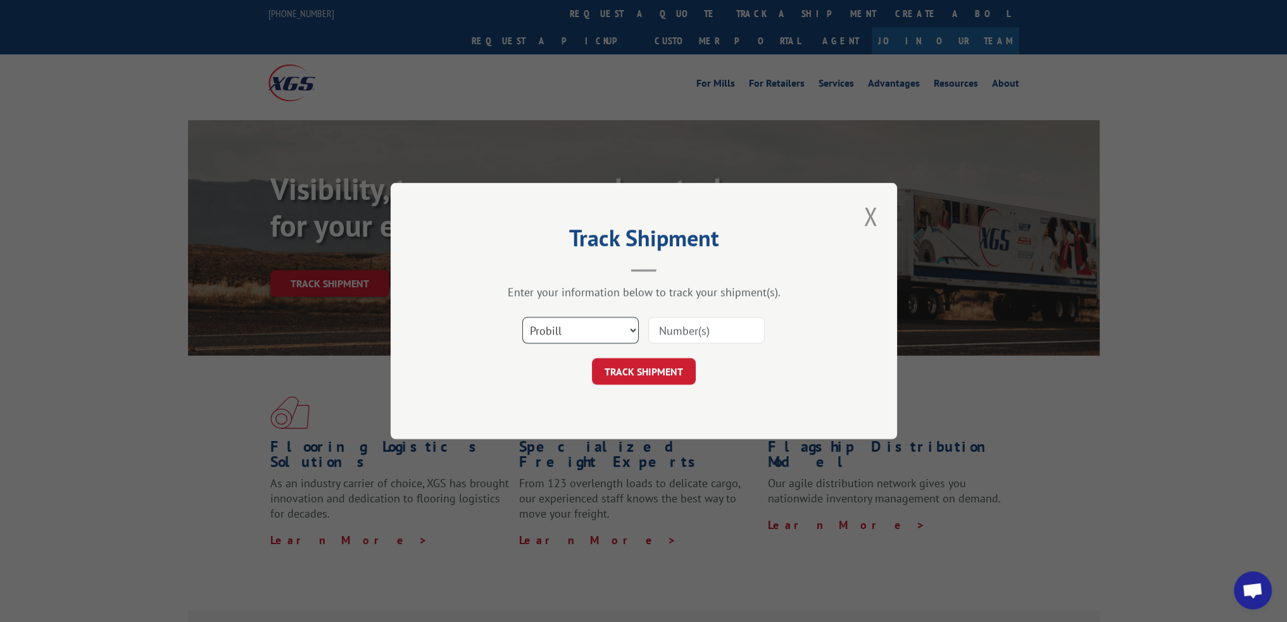
click at [589, 336] on select "Select category... Probill BOL PO" at bounding box center [580, 330] width 116 height 27
select select "bol"
click at [522, 317] on select "Select category... Probill BOL PO" at bounding box center [580, 330] width 116 height 27
click at [683, 335] on input at bounding box center [706, 330] width 116 height 27
paste input "55P3253"
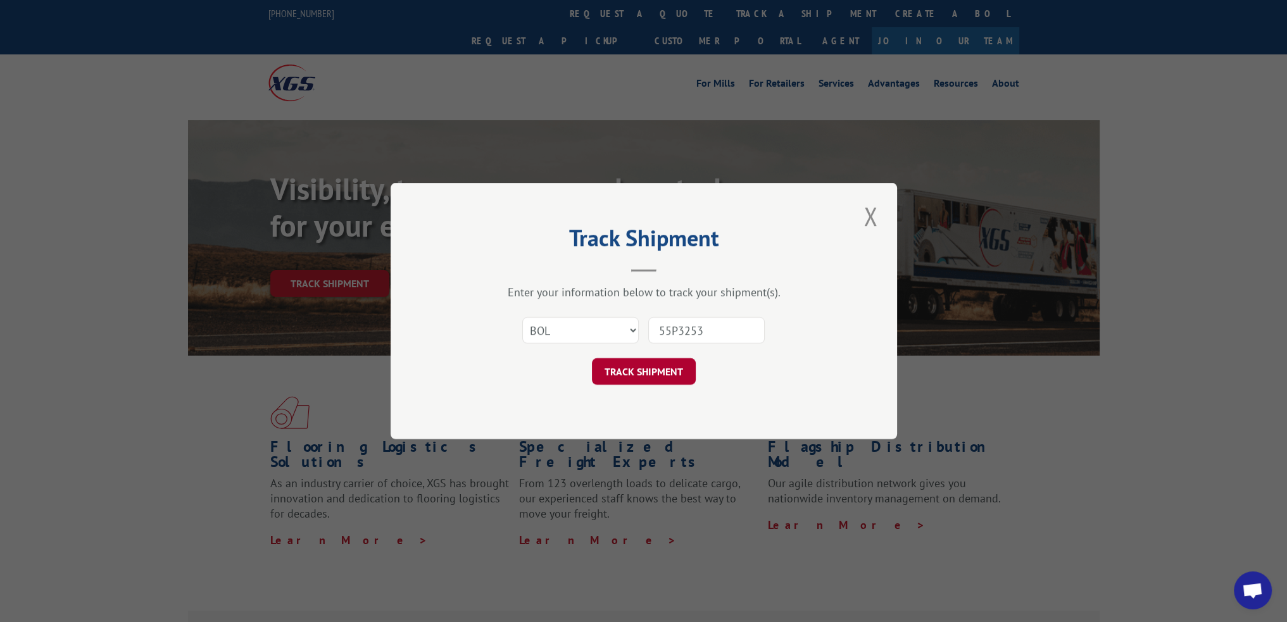
type input "55P3253"
click at [661, 370] on button "TRACK SHIPMENT" at bounding box center [644, 371] width 104 height 27
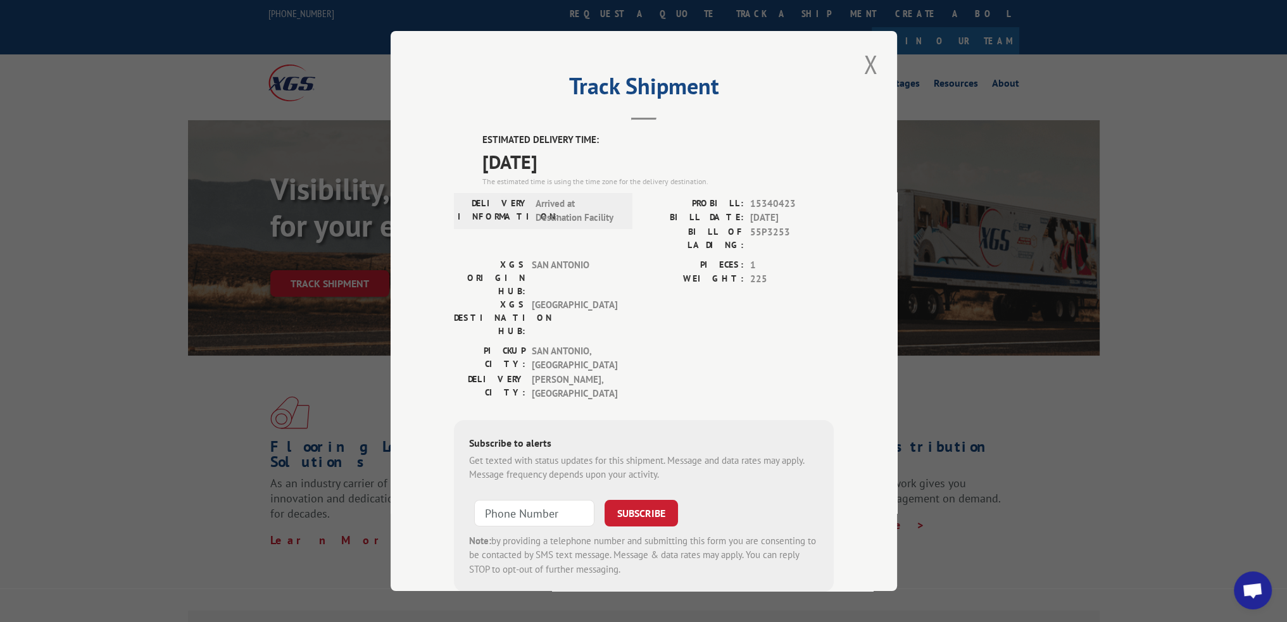
click at [754, 203] on span "15340423" at bounding box center [792, 204] width 84 height 15
copy span "15340423"
click at [861, 54] on button "Close modal" at bounding box center [870, 64] width 22 height 35
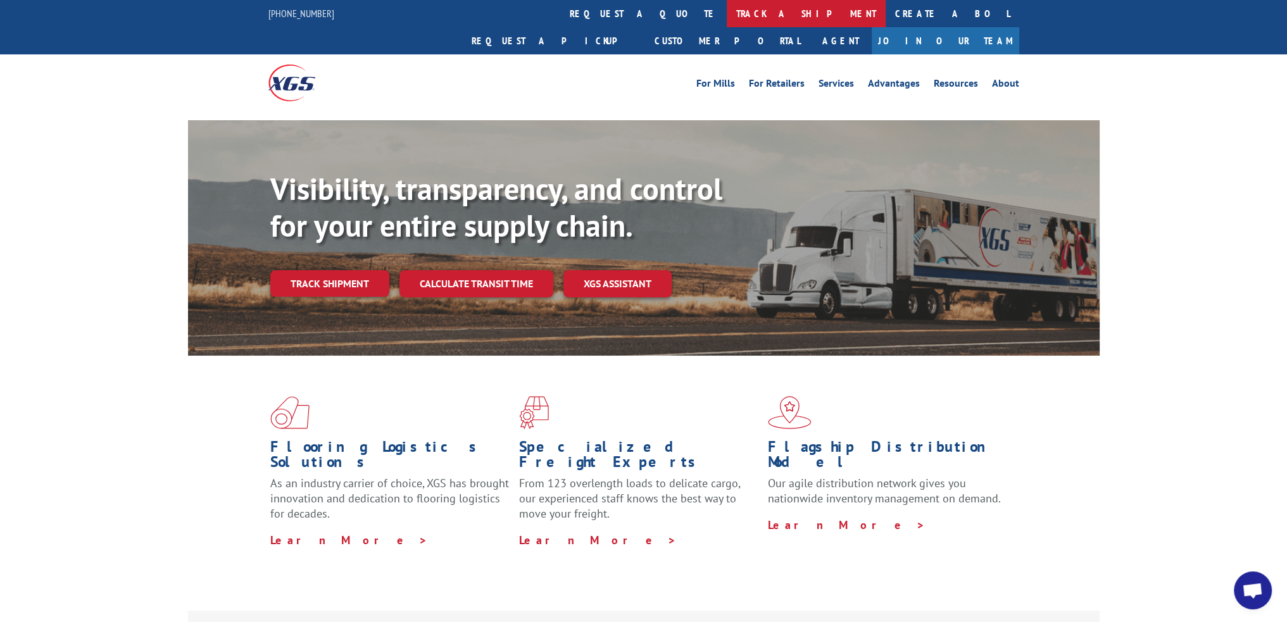
click at [726, 15] on link "track a shipment" at bounding box center [805, 13] width 159 height 27
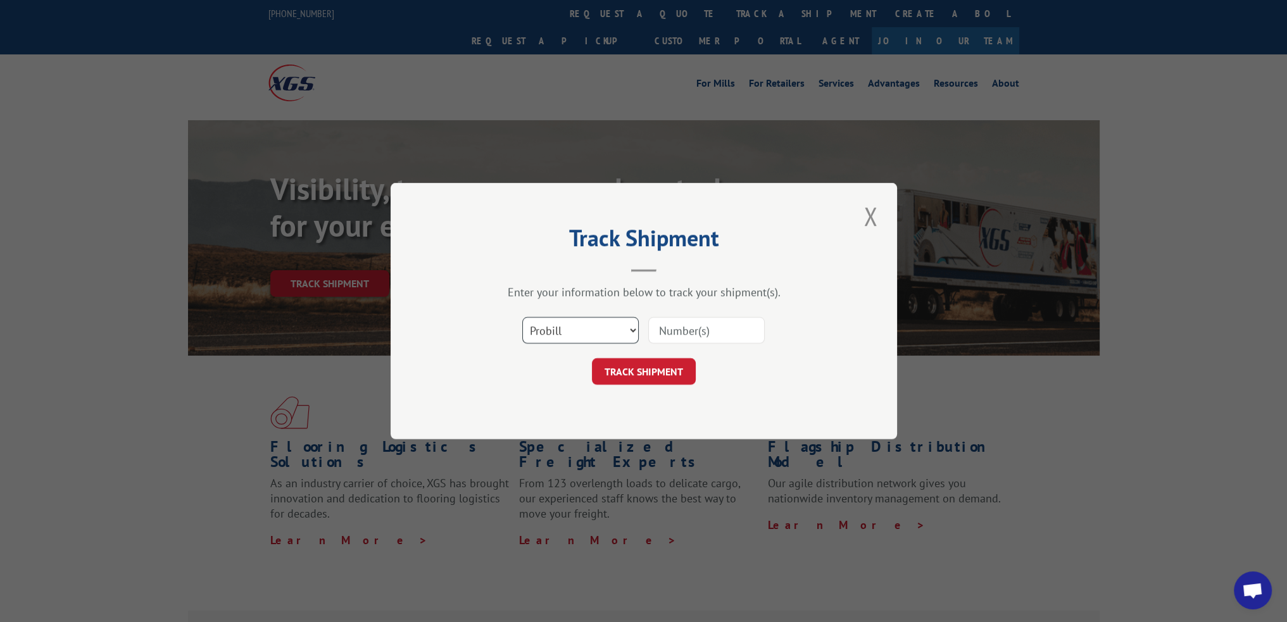
click at [545, 325] on select "Select category... Probill BOL PO" at bounding box center [580, 330] width 116 height 27
select select "bol"
click at [522, 317] on select "Select category... Probill BOL PO" at bounding box center [580, 330] width 116 height 27
click at [672, 336] on input at bounding box center [706, 330] width 116 height 27
paste input "55P3371"
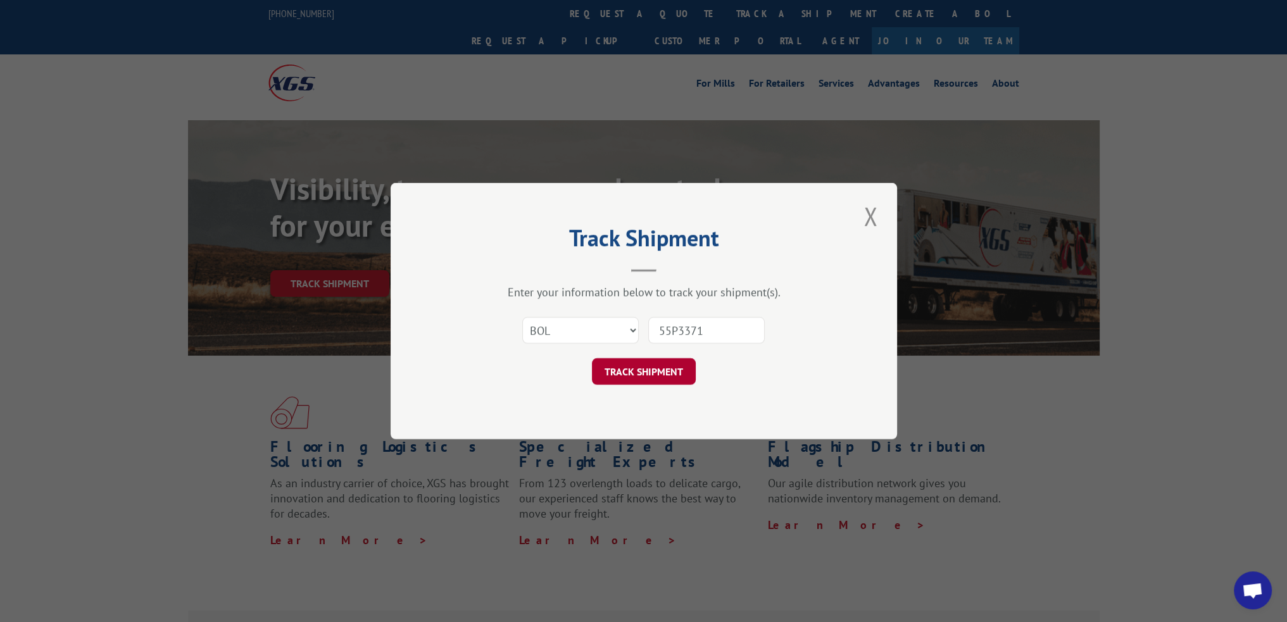
type input "55P3371"
drag, startPoint x: 662, startPoint y: 371, endPoint x: 654, endPoint y: 371, distance: 8.2
click at [659, 371] on button "TRACK SHIPMENT" at bounding box center [644, 371] width 104 height 27
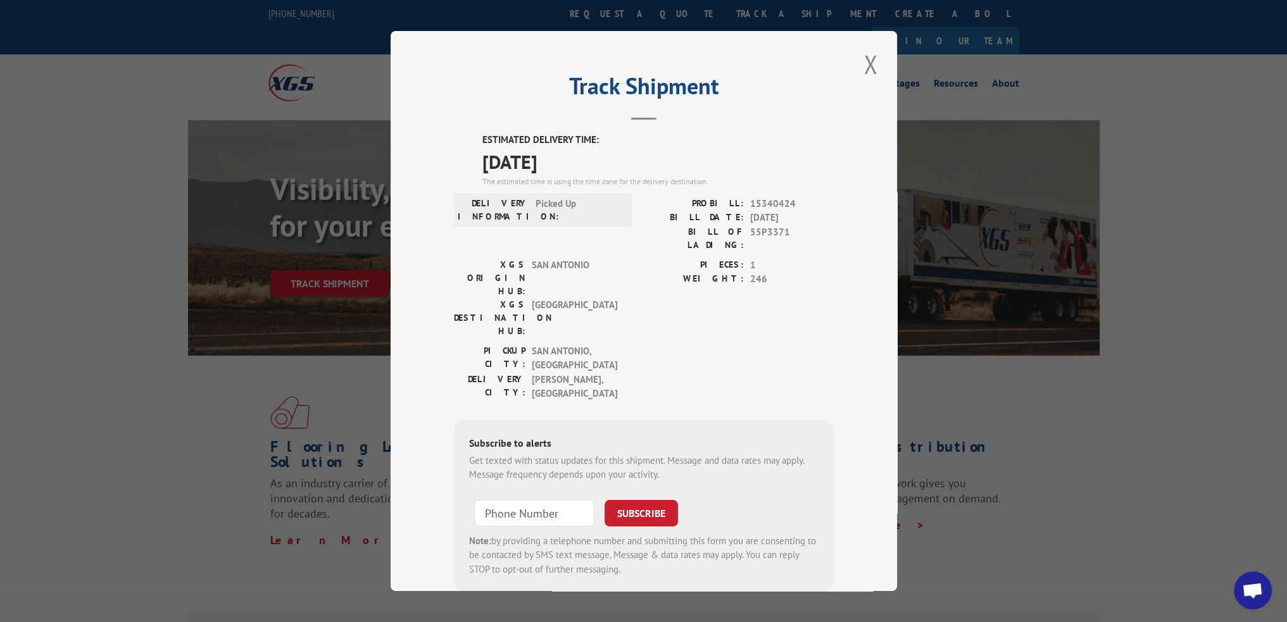
click at [767, 204] on span "15340424" at bounding box center [792, 204] width 84 height 15
copy span "15340424"
